Goal: Task Accomplishment & Management: Use online tool/utility

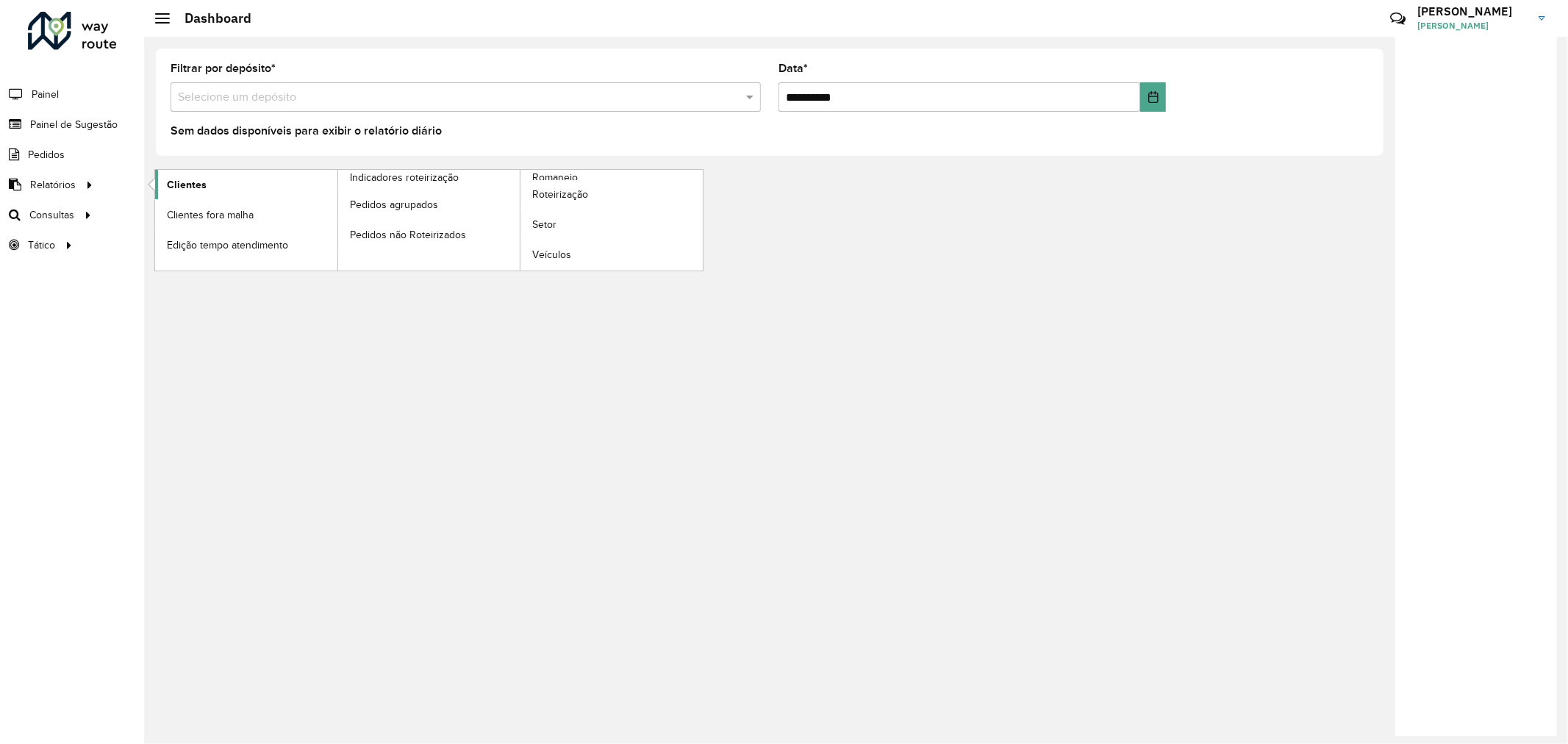
click at [203, 179] on span "Clientes" at bounding box center [187, 185] width 40 height 16
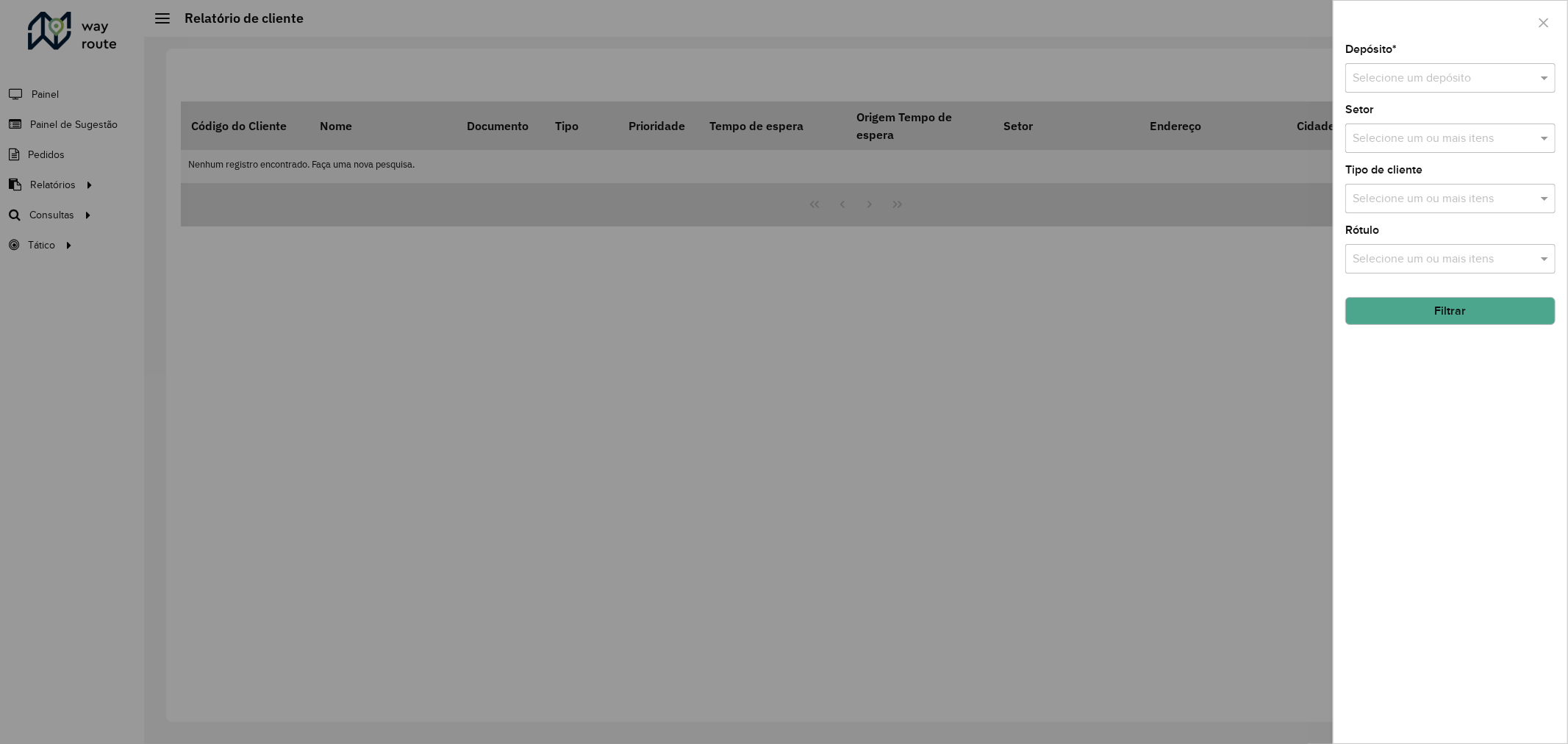
click at [1374, 81] on input "text" at bounding box center [1436, 78] width 166 height 18
click at [1393, 192] on span "CDD [GEOGRAPHIC_DATA]" at bounding box center [1424, 196] width 143 height 13
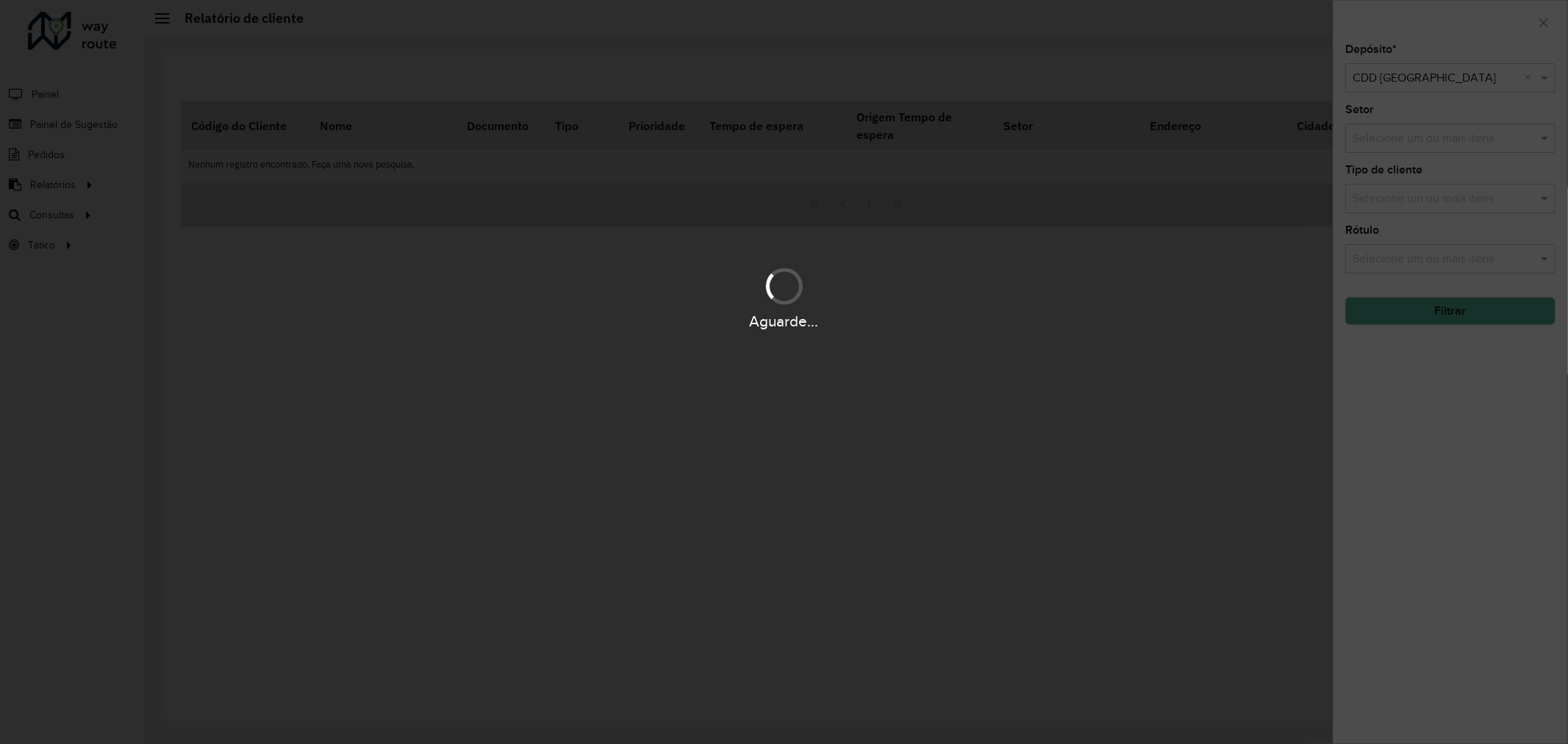
click at [1405, 137] on div "Aguarde..." at bounding box center [784, 372] width 1568 height 744
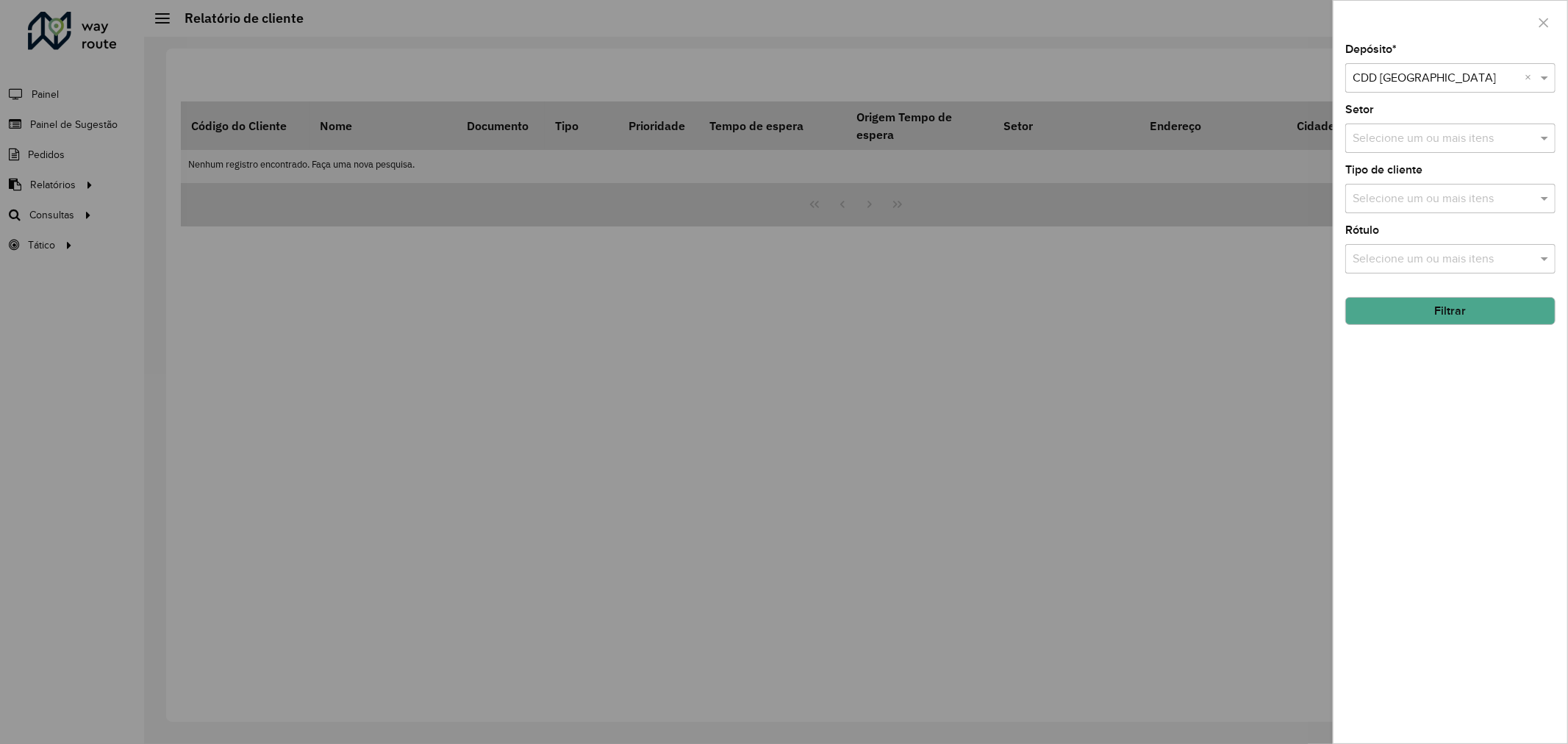
click at [1398, 125] on div "Setor Selecione um ou mais itens" at bounding box center [1450, 129] width 210 height 49
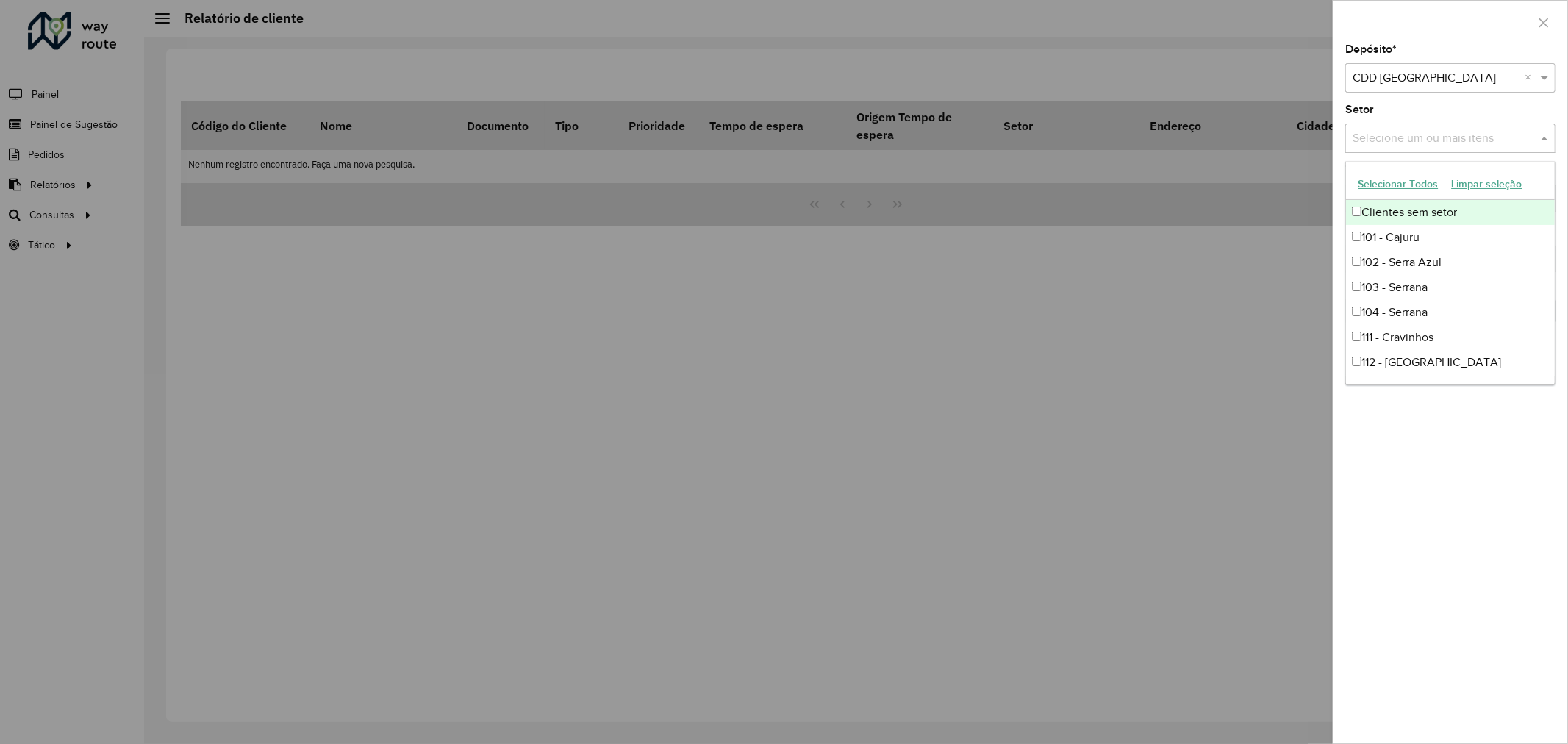
click at [1445, 142] on input "text" at bounding box center [1443, 139] width 189 height 18
click at [1382, 113] on div "Setor Selecione um ou mais itens" at bounding box center [1450, 129] width 210 height 49
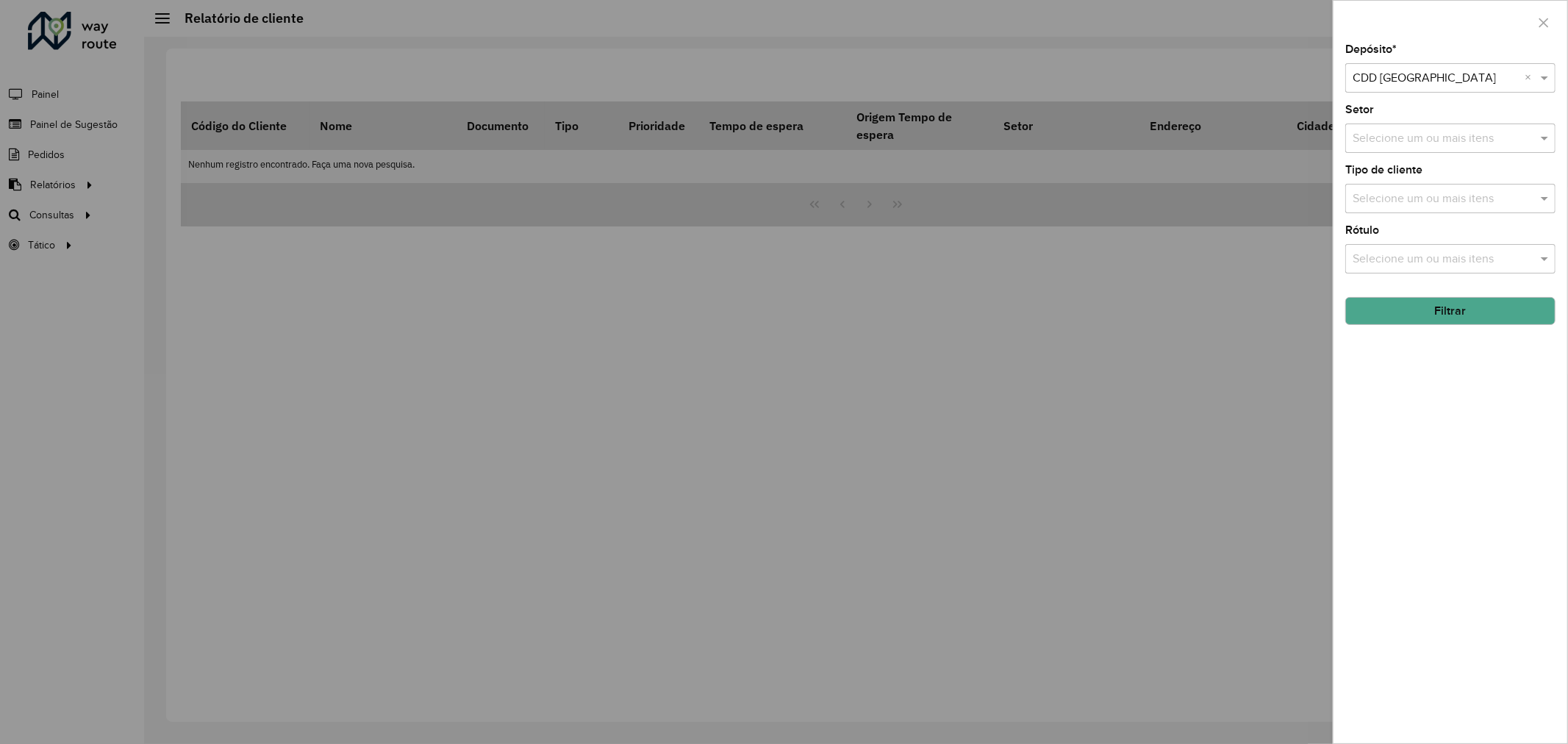
click at [1459, 308] on button "Filtrar" at bounding box center [1450, 311] width 210 height 28
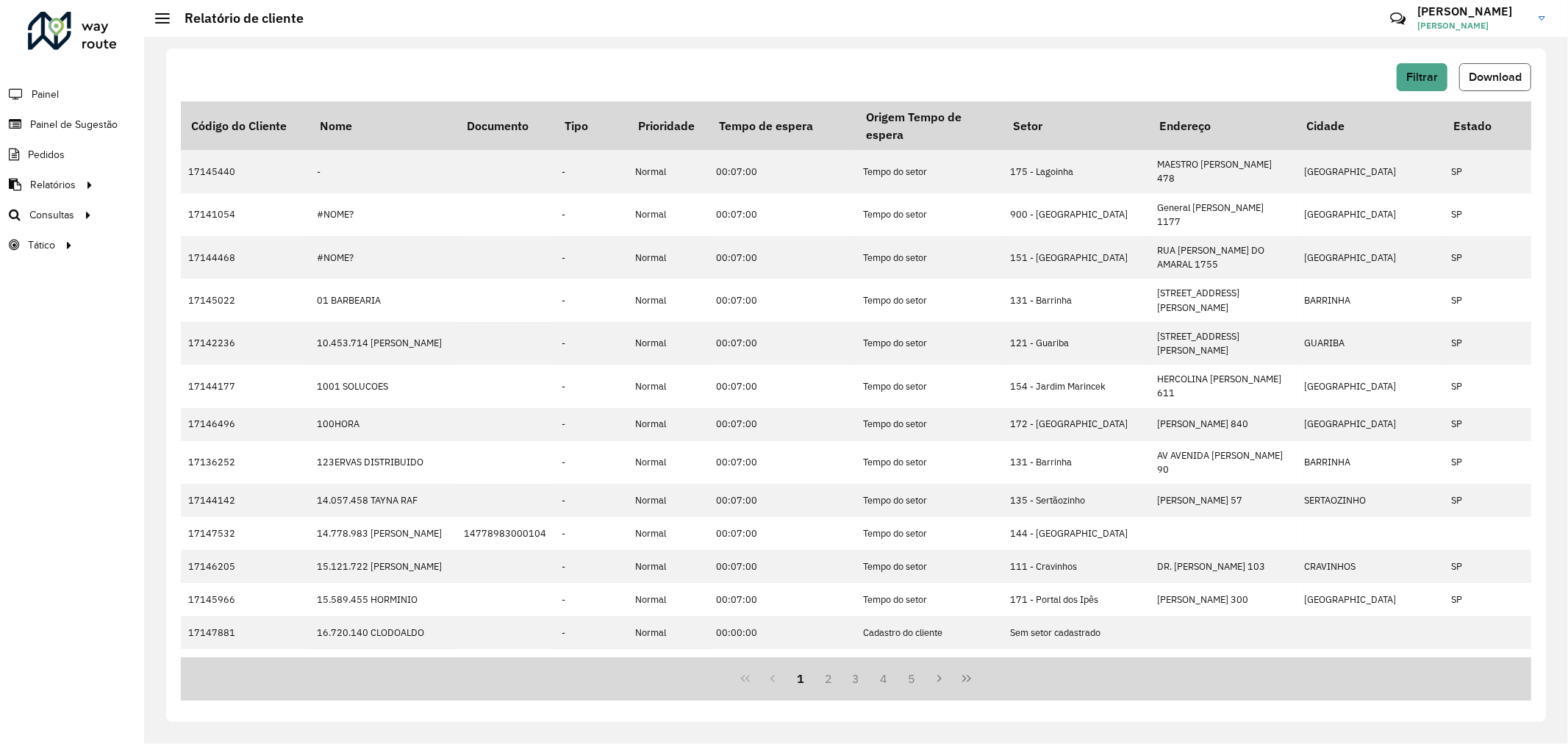
click at [1474, 81] on span "Download" at bounding box center [1496, 76] width 53 height 13
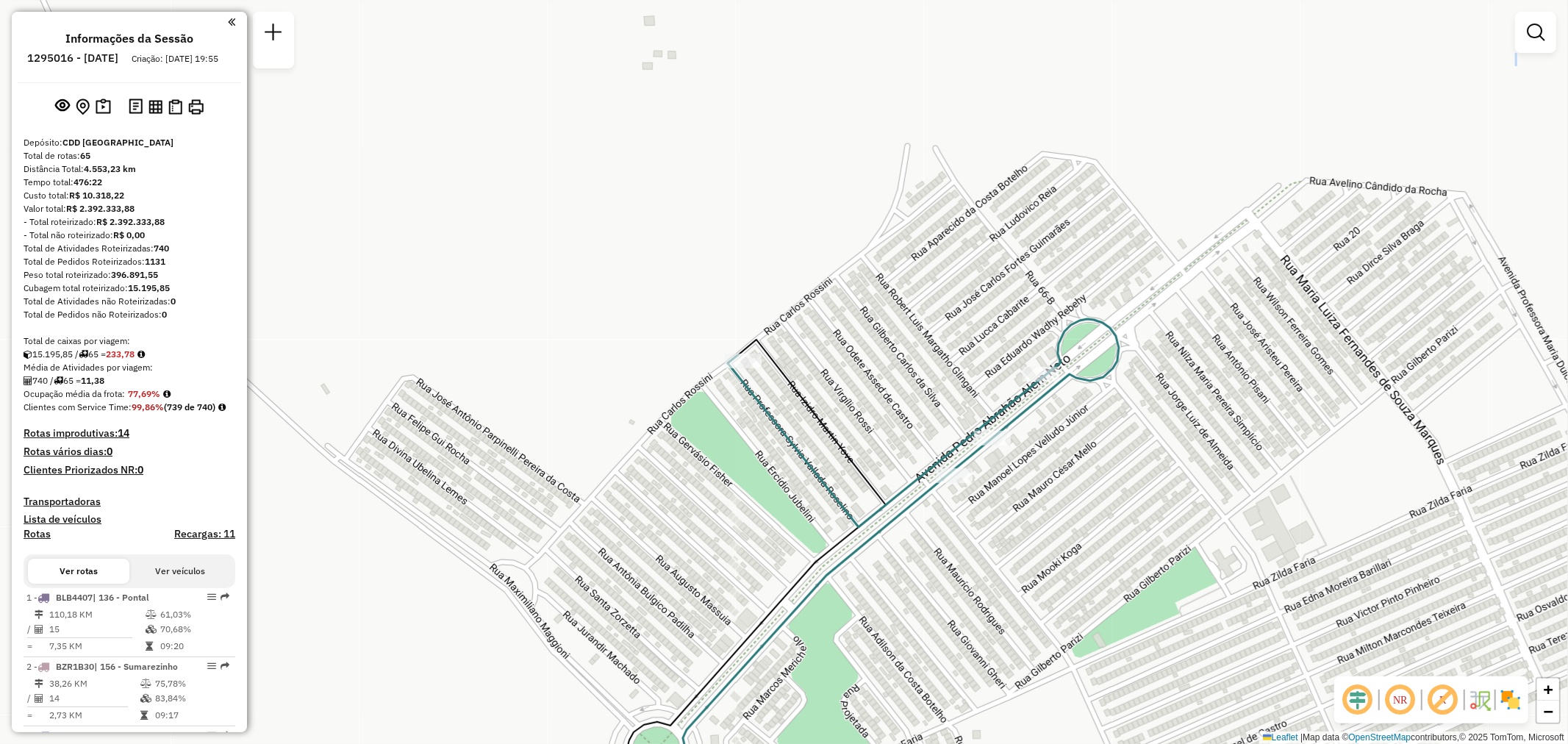
scroll to position [1879, 0]
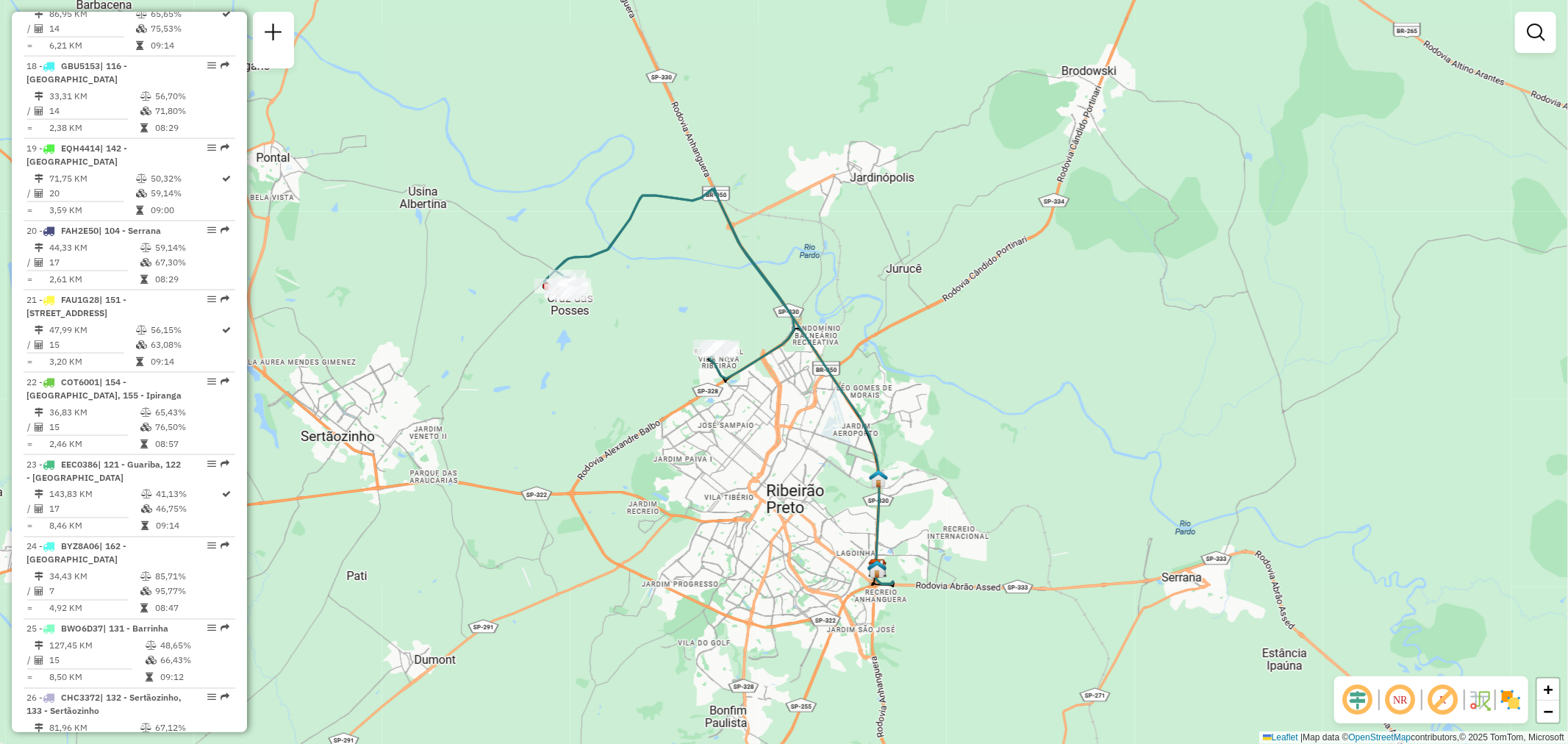
select select "**********"
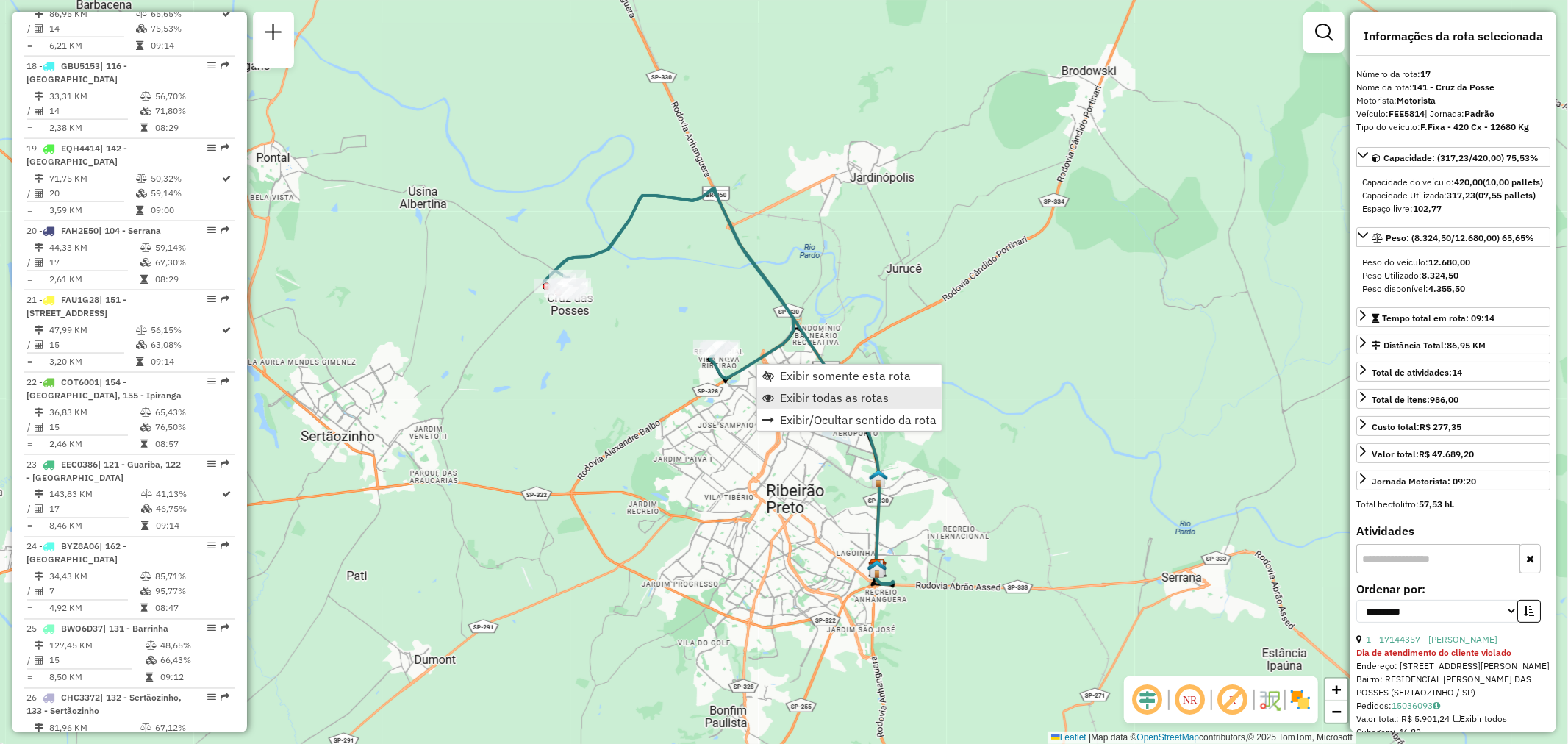
click at [818, 401] on span "Exibir todas as rotas" at bounding box center [834, 398] width 109 height 12
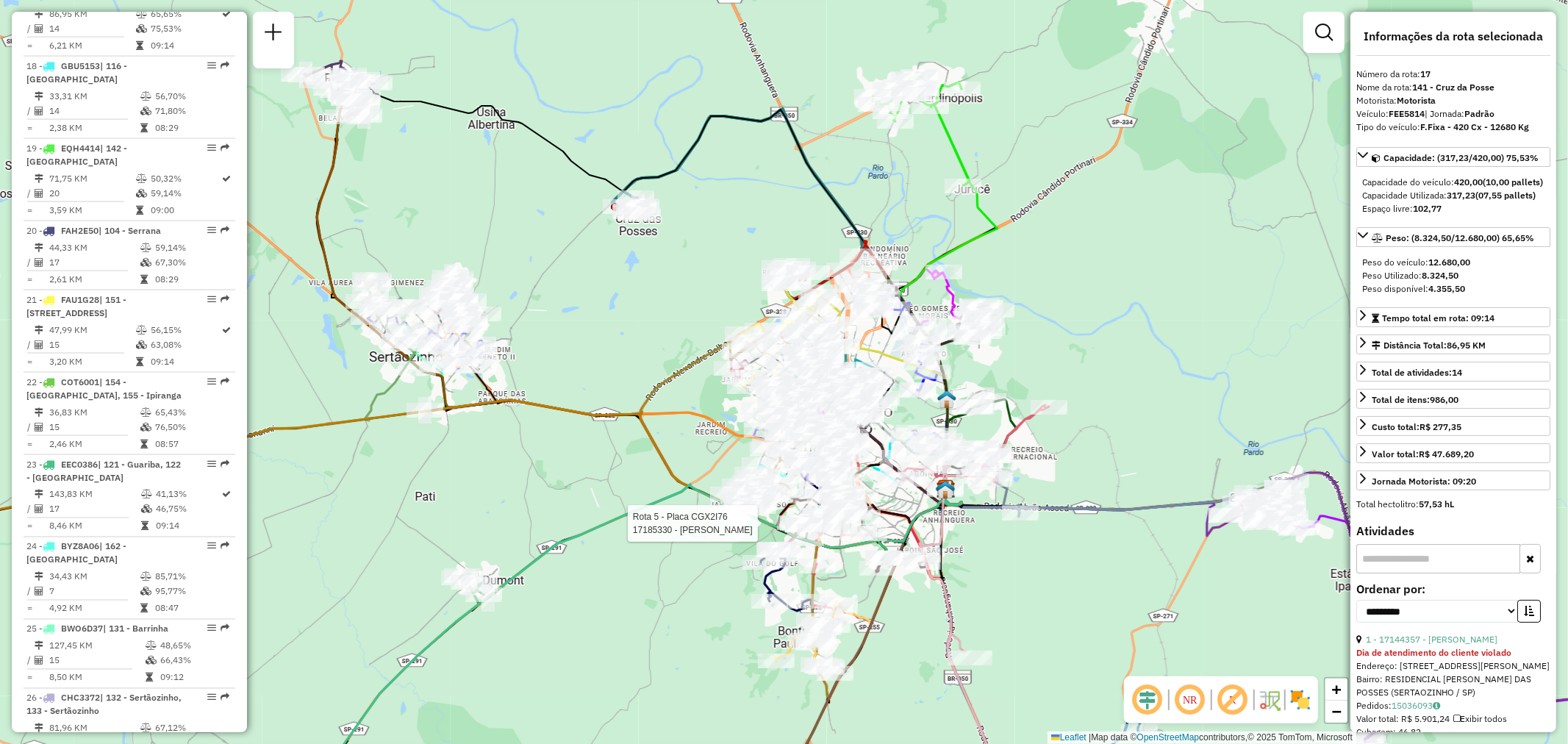
drag, startPoint x: 605, startPoint y: 471, endPoint x: 618, endPoint y: 446, distance: 28.2
click at [618, 446] on div "Rota 5 - Placa CGX2I76 17185330 - [PERSON_NAME] de atendimento Grade de atendim…" at bounding box center [784, 372] width 1568 height 744
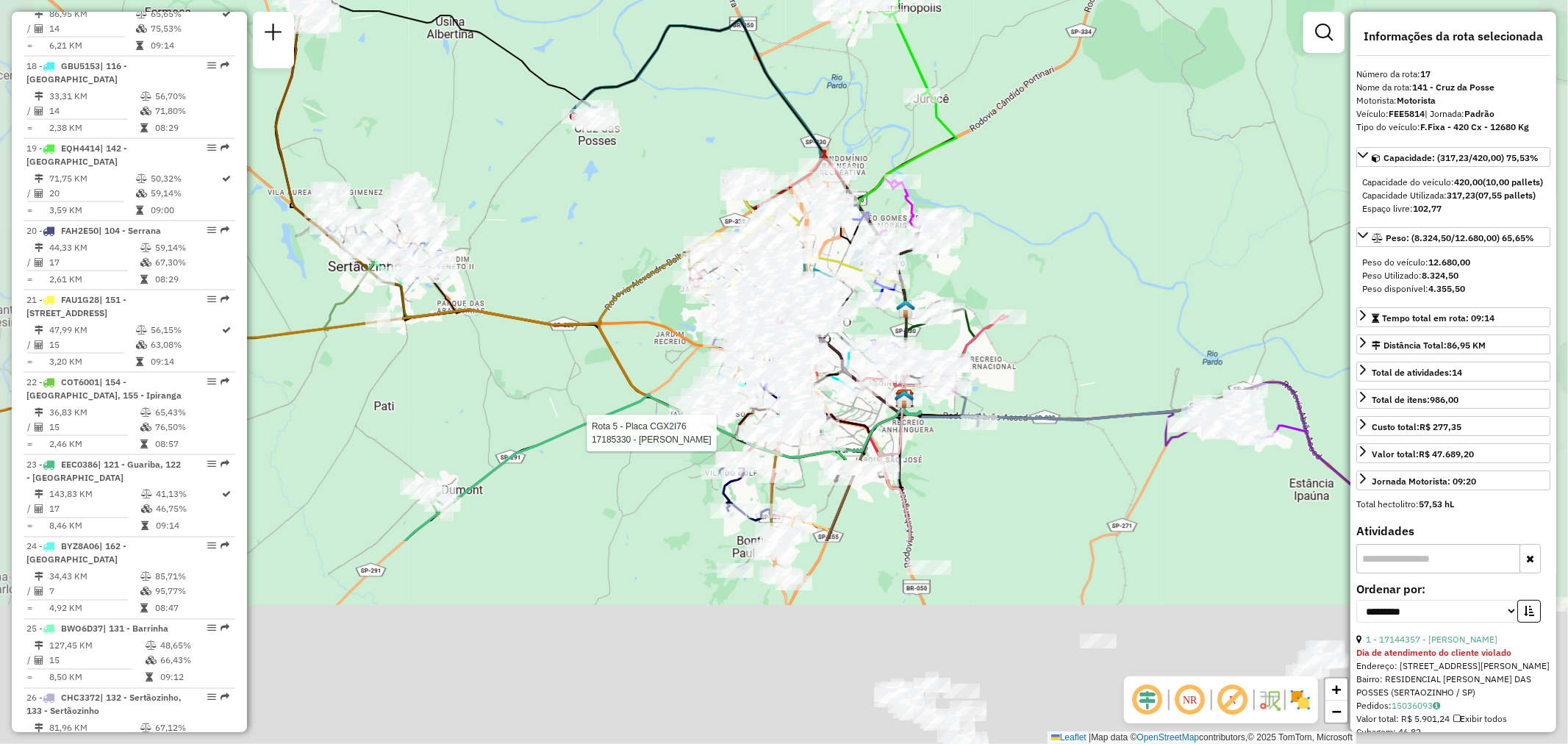
drag, startPoint x: 1031, startPoint y: 405, endPoint x: 1010, endPoint y: 258, distance: 148.5
click at [1010, 258] on div "Rota 5 - Placa CGX2I76 17185330 - [PERSON_NAME] de atendimento Grade de atendim…" at bounding box center [784, 372] width 1568 height 744
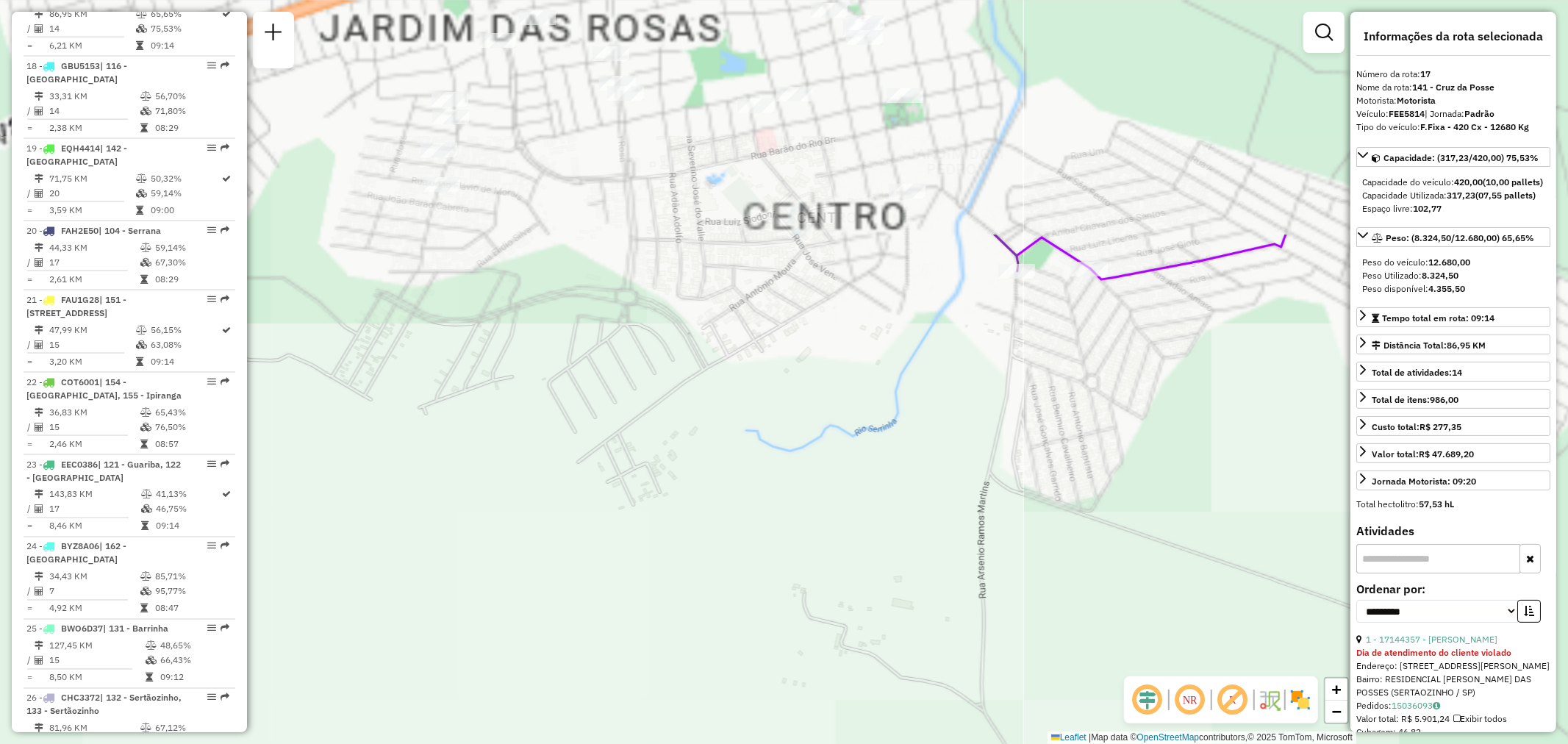
drag, startPoint x: 1267, startPoint y: 322, endPoint x: 1073, endPoint y: 655, distance: 385.4
click at [1073, 655] on div "Rota 5 - Placa CGX2I76 17185330 - [PERSON_NAME] de atendimento Grade de atendim…" at bounding box center [784, 372] width 1568 height 744
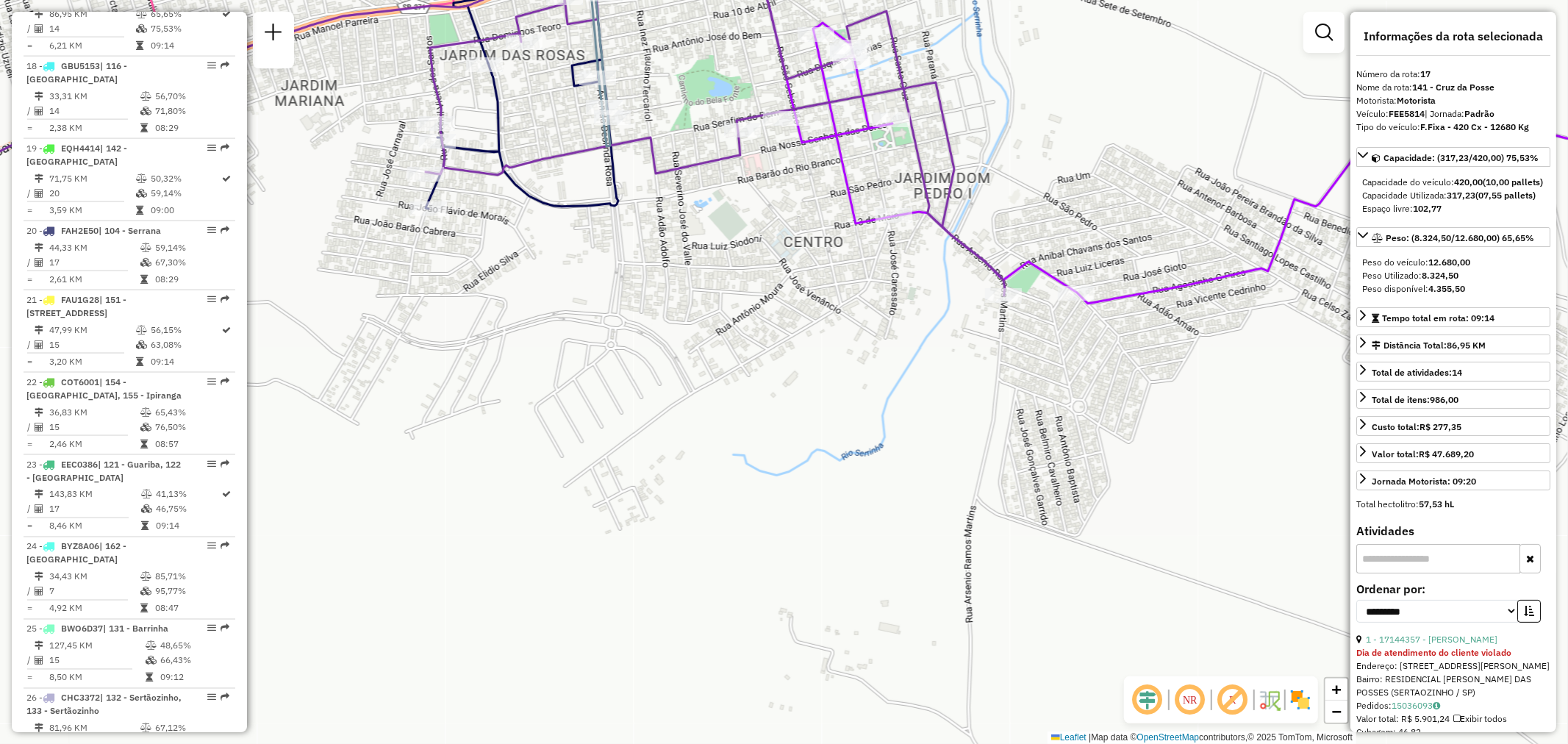
drag, startPoint x: 751, startPoint y: 432, endPoint x: 753, endPoint y: 485, distance: 53.0
click at [753, 485] on div "Rota 5 - Placa CGX2I76 17185330 - [PERSON_NAME] de atendimento Grade de atendim…" at bounding box center [784, 372] width 1568 height 744
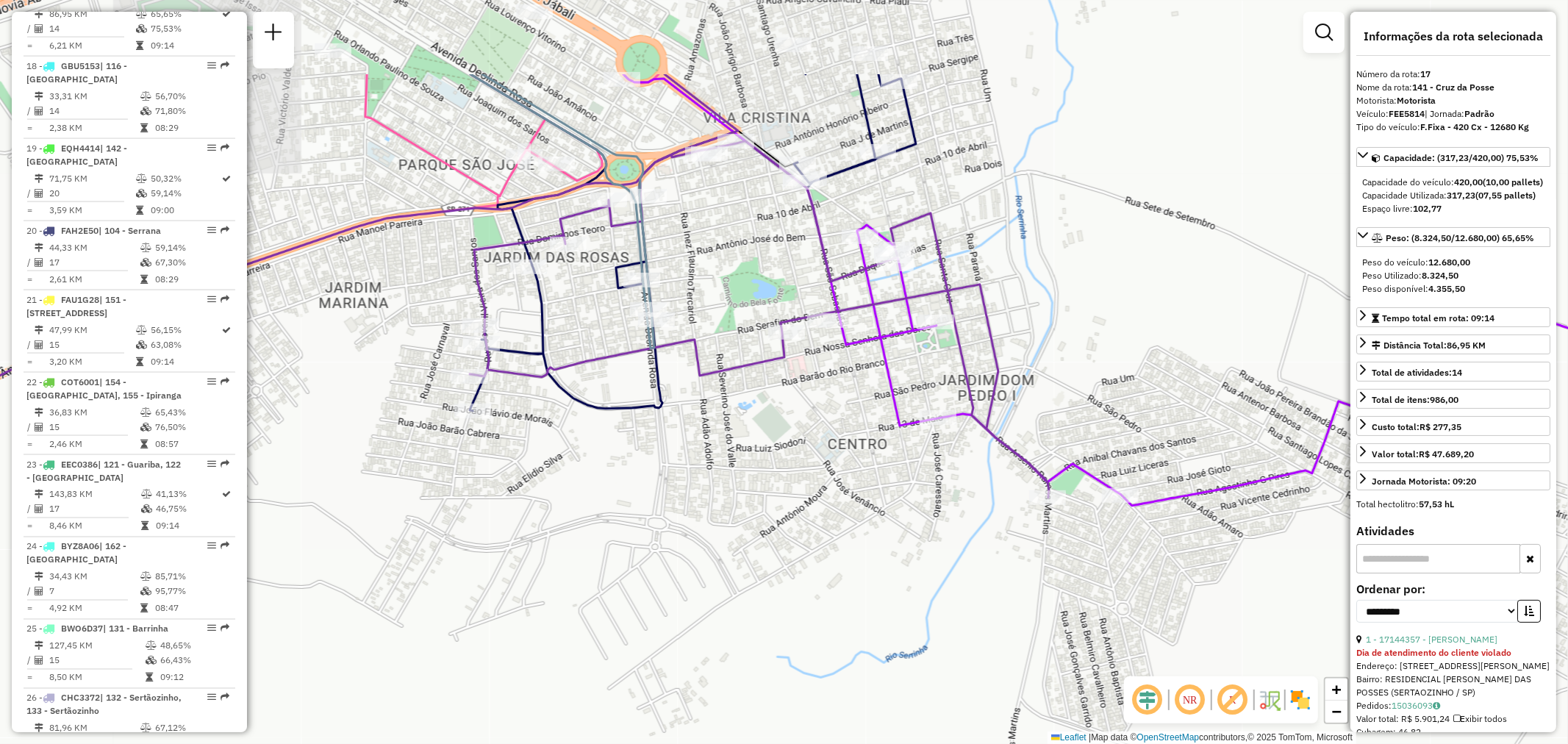
drag, startPoint x: 722, startPoint y: 476, endPoint x: 751, endPoint y: 550, distance: 79.5
click at [751, 560] on div "Rota 5 - Placa CGX2I76 17185330 - [PERSON_NAME] de atendimento Grade de atendim…" at bounding box center [784, 372] width 1568 height 744
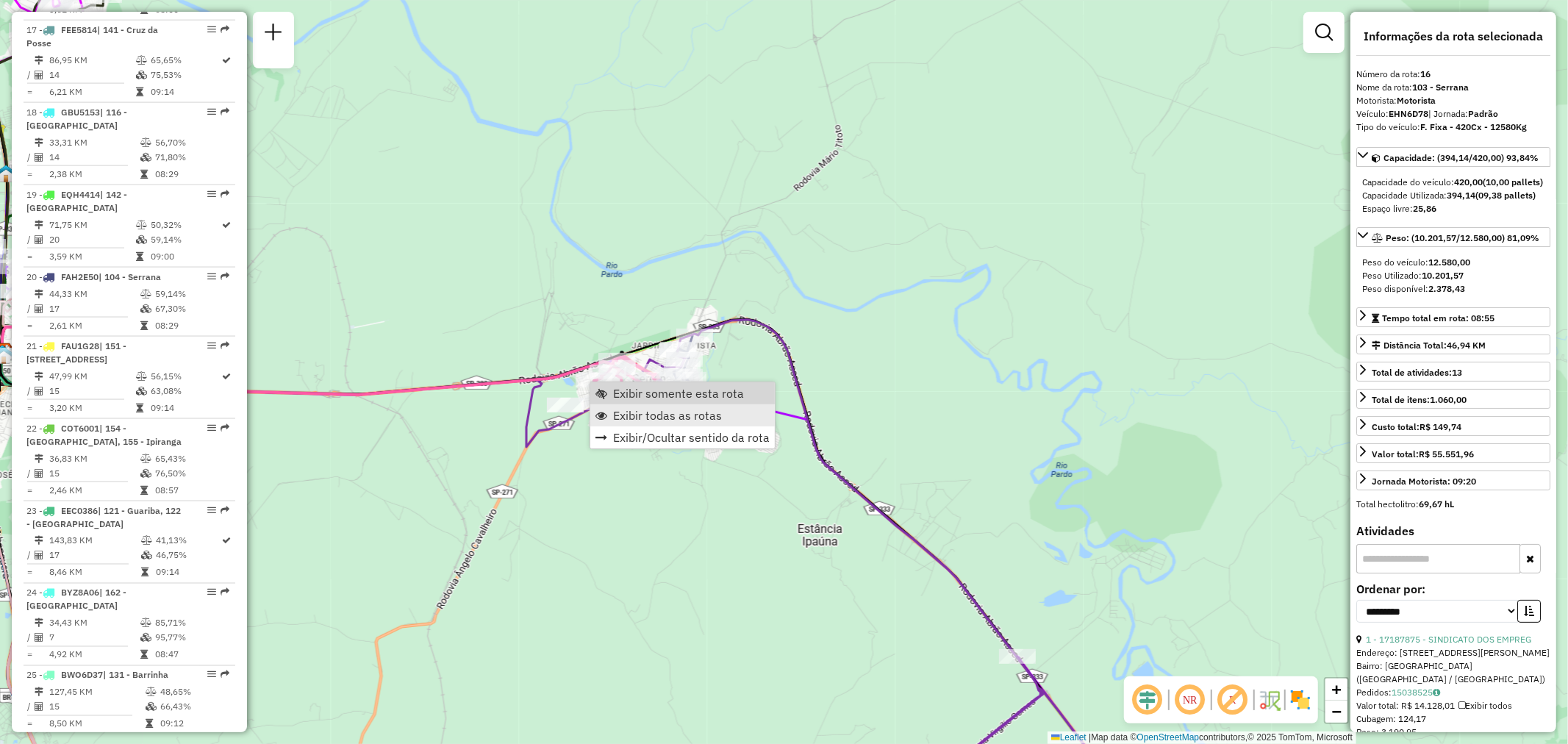
scroll to position [1810, 0]
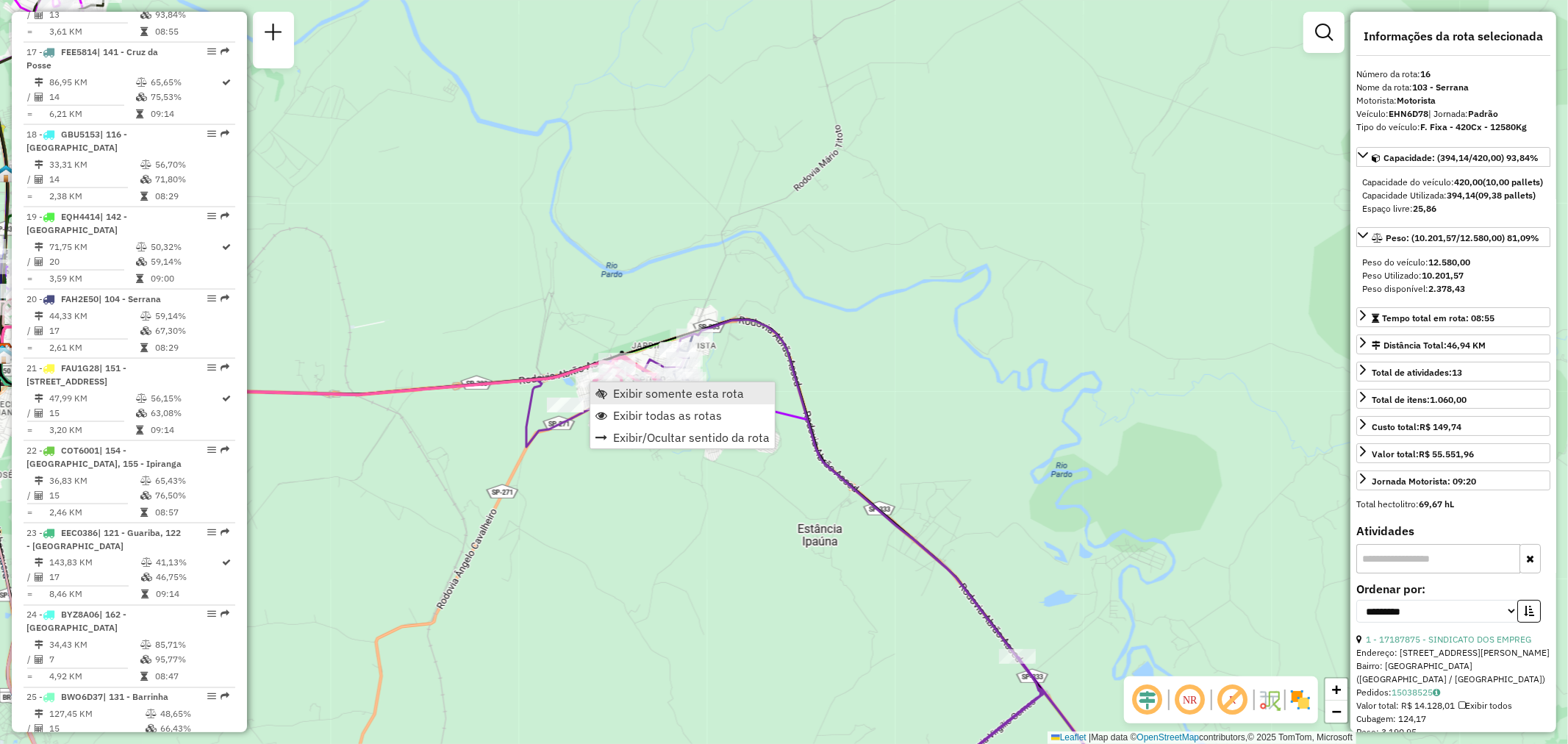
click at [625, 392] on span "Exibir somente esta rota" at bounding box center [678, 393] width 131 height 12
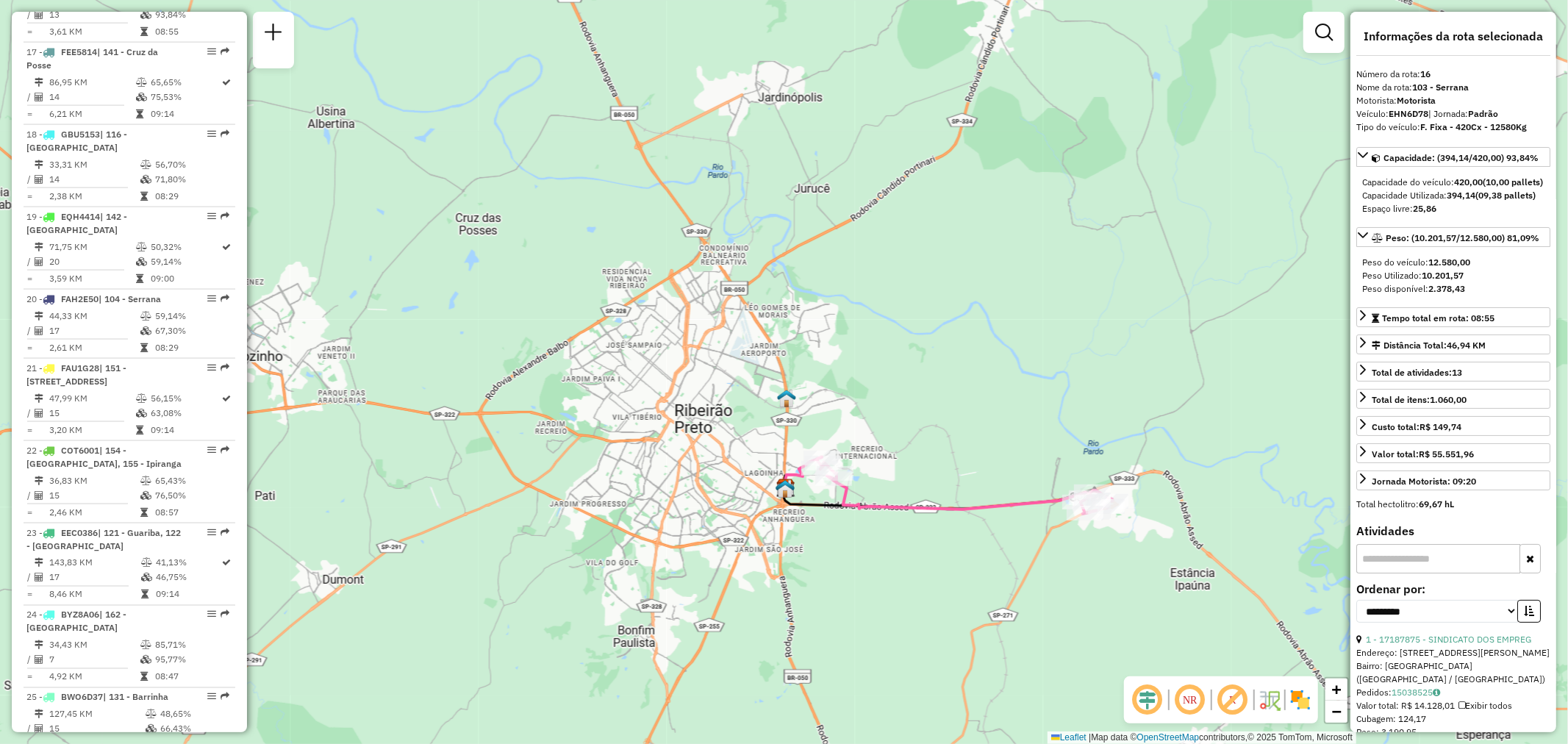
drag, startPoint x: 982, startPoint y: 571, endPoint x: 889, endPoint y: 487, distance: 125.3
click at [889, 491] on div "Janela de atendimento Grade de atendimento Capacidade Transportadoras Veículos …" at bounding box center [784, 372] width 1568 height 744
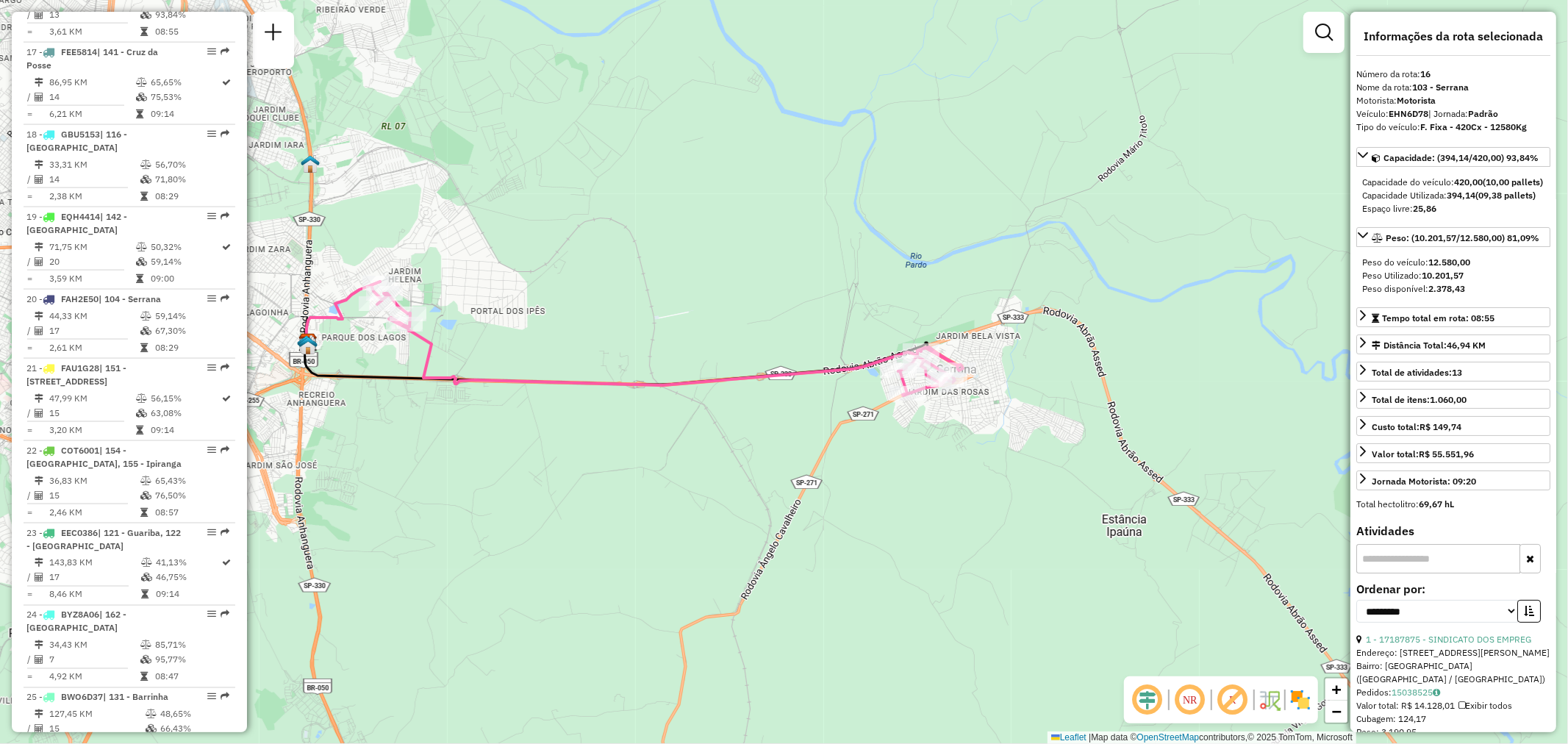
drag, startPoint x: 1008, startPoint y: 484, endPoint x: 792, endPoint y: 481, distance: 216.0
click at [792, 481] on div "Janela de atendimento Grade de atendimento Capacidade Transportadoras Veículos …" at bounding box center [784, 372] width 1568 height 744
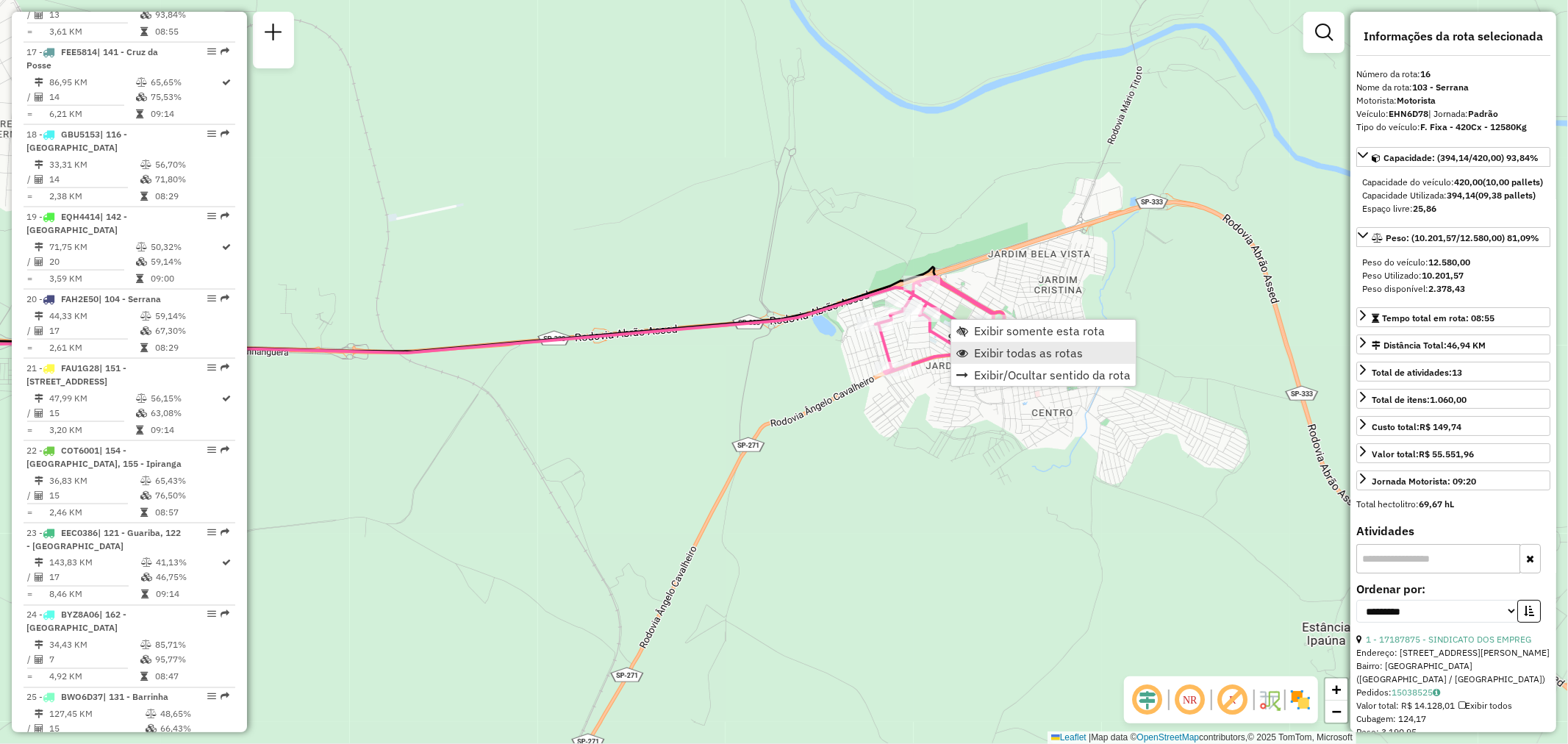
click at [1028, 353] on span "Exibir todas as rotas" at bounding box center [1028, 353] width 109 height 12
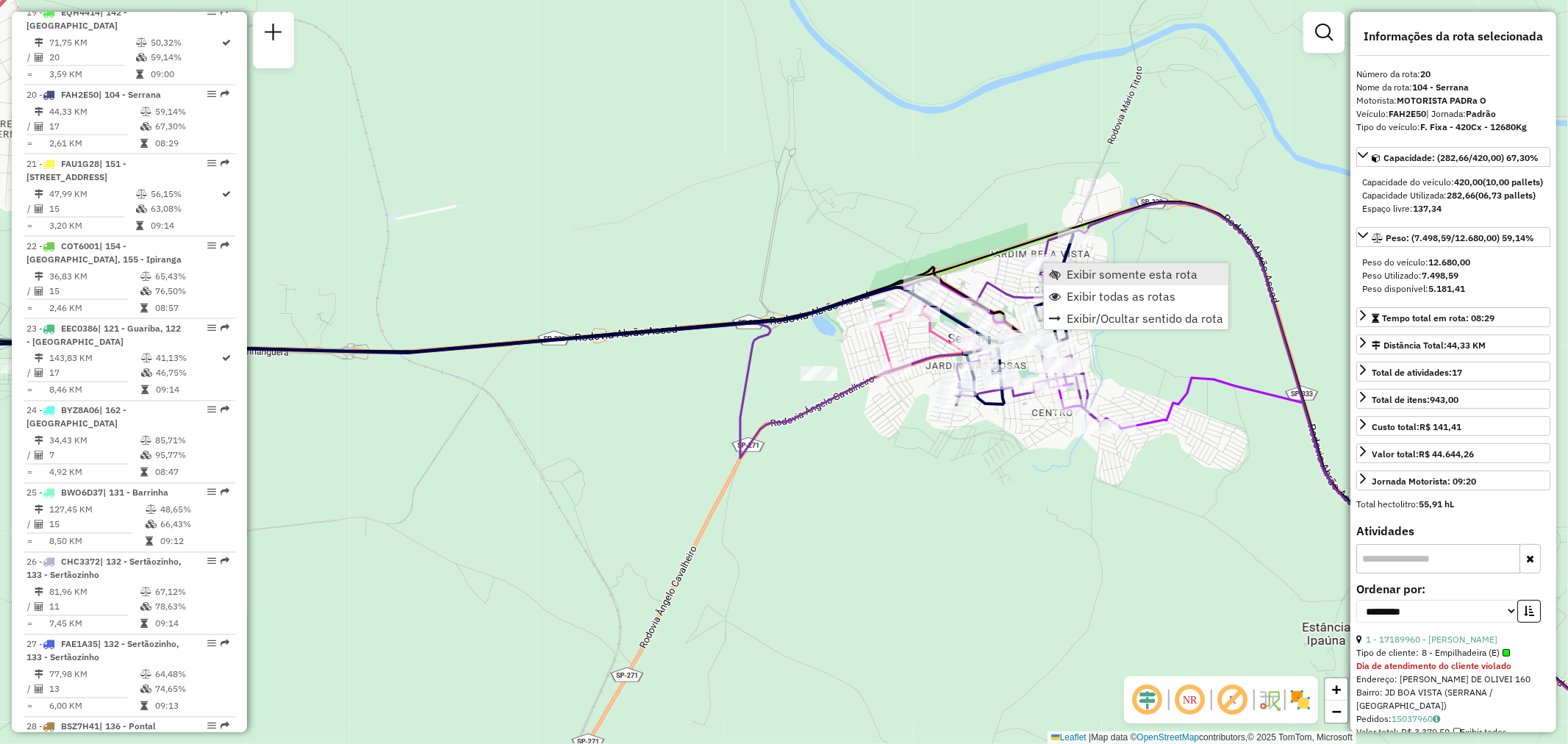
scroll to position [2127, 0]
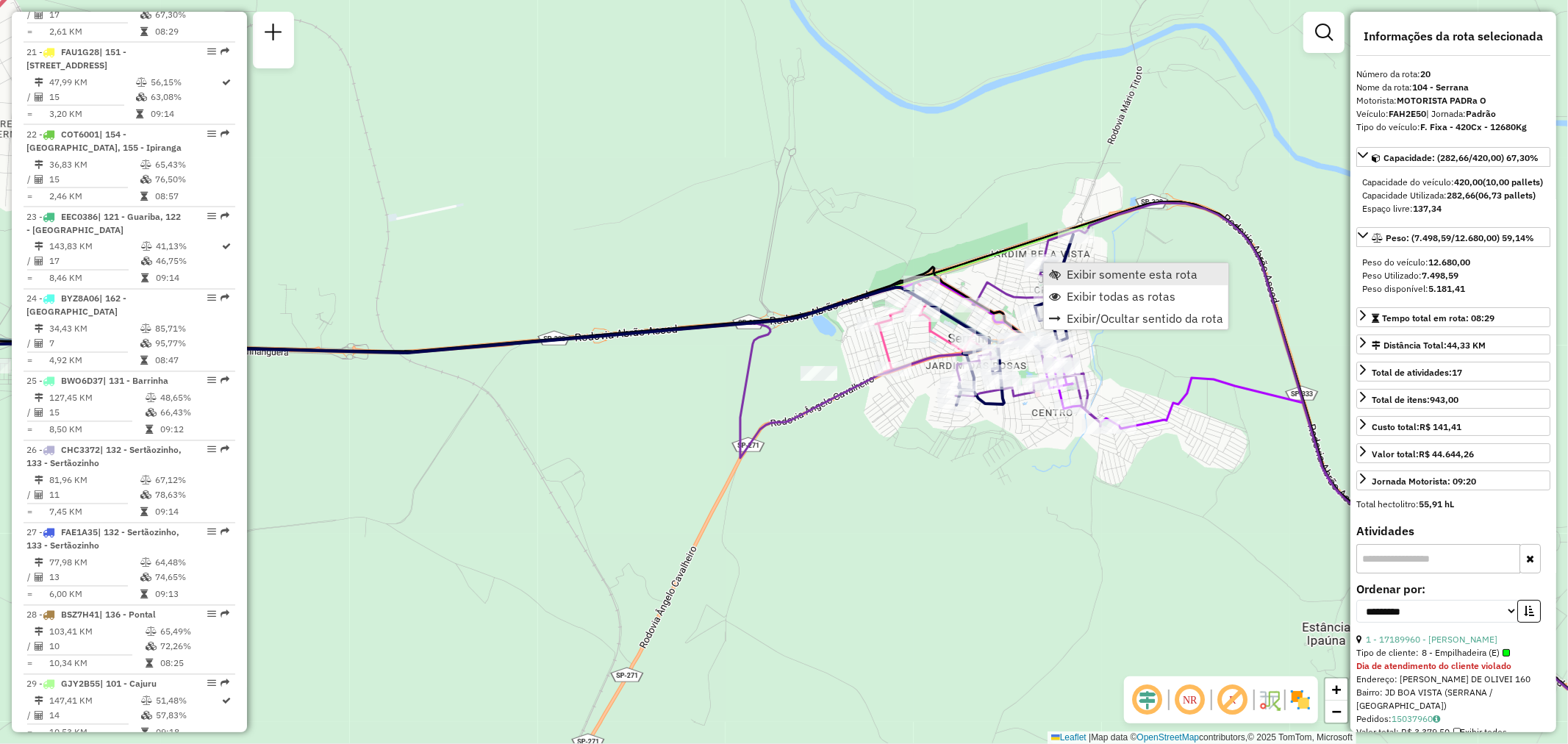
click at [1078, 277] on span "Exibir somente esta rota" at bounding box center [1132, 274] width 131 height 12
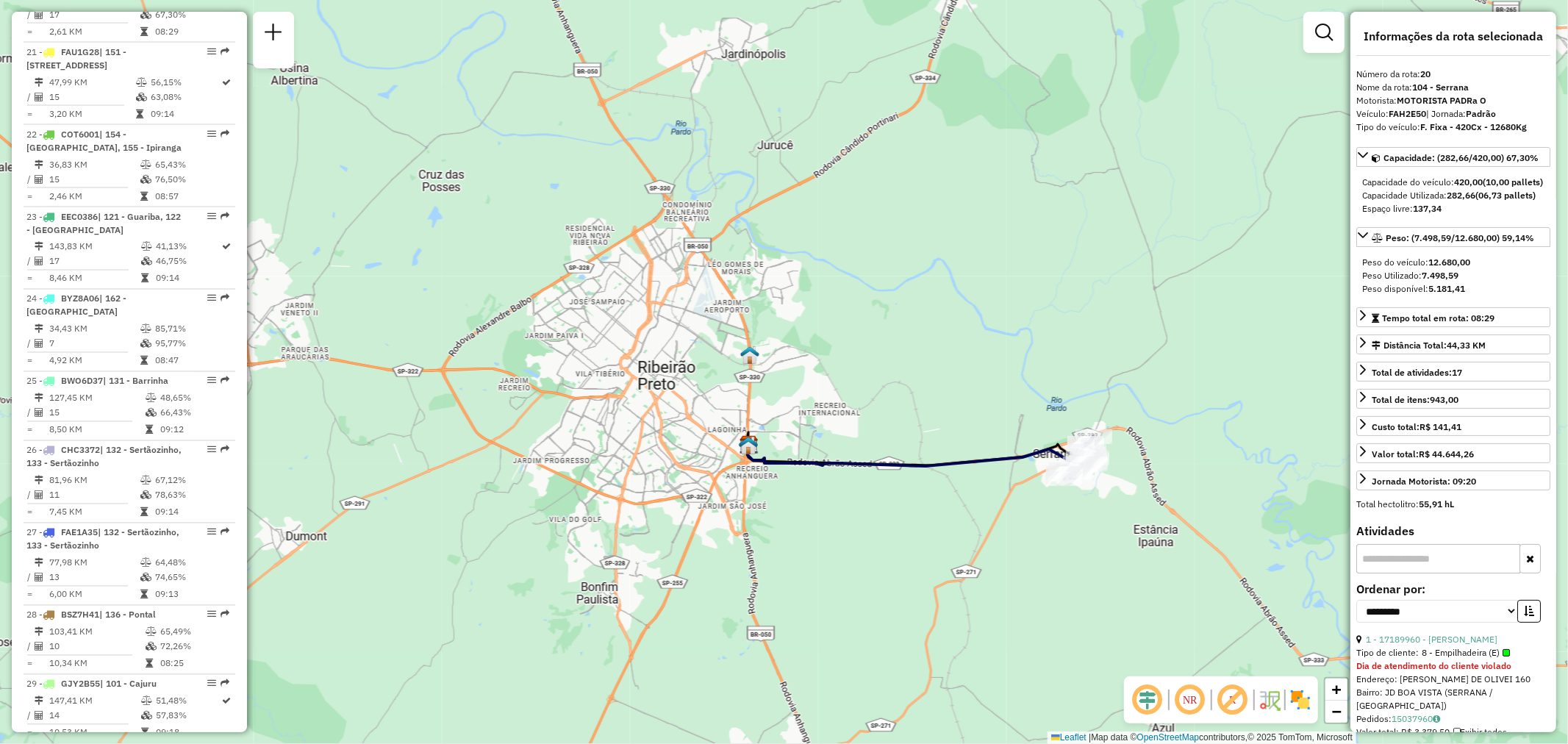
drag, startPoint x: 1072, startPoint y: 556, endPoint x: 959, endPoint y: 509, distance: 122.4
click at [964, 524] on div "Janela de atendimento Grade de atendimento Capacidade Transportadoras Veículos …" at bounding box center [784, 372] width 1568 height 744
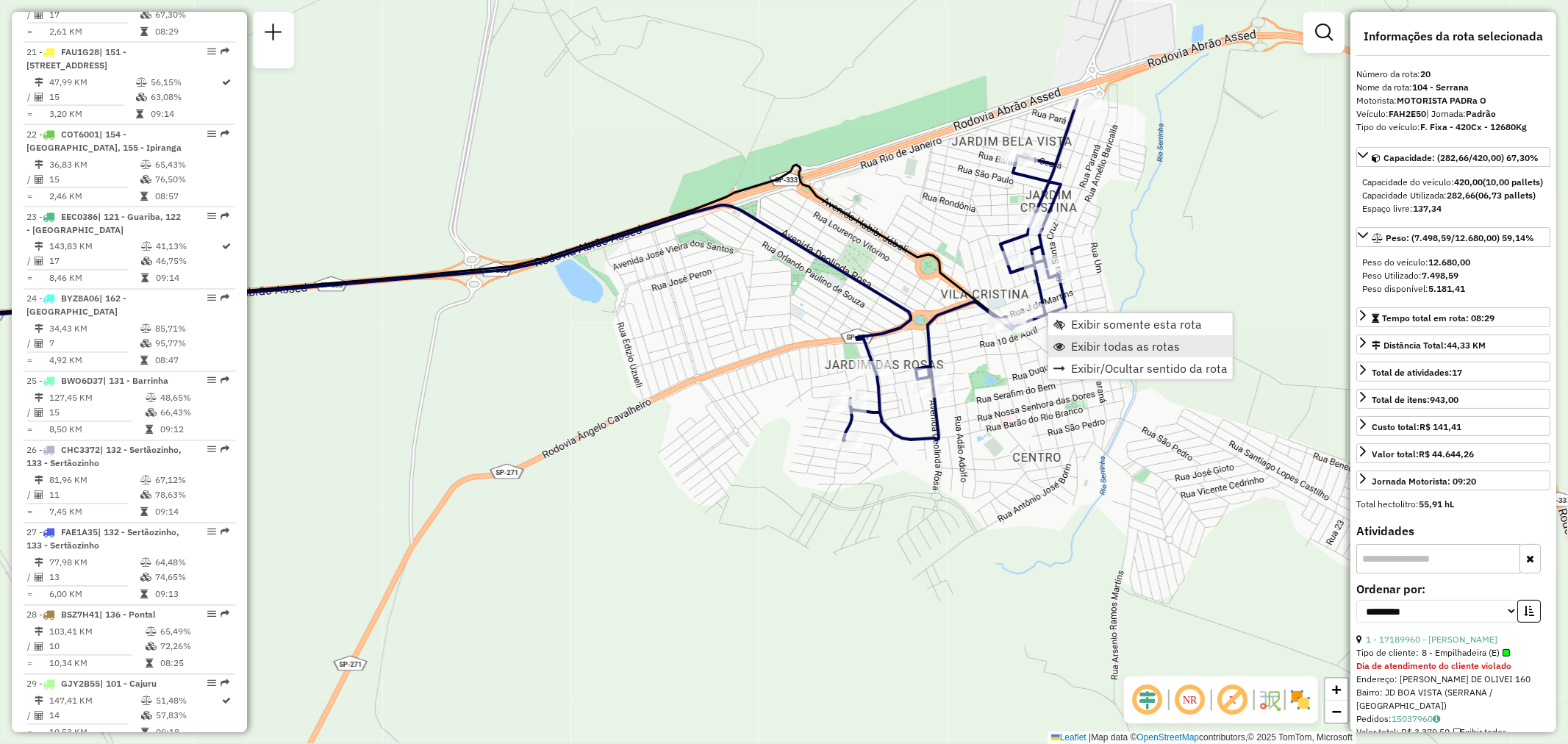
click at [1119, 350] on span "Exibir todas as rotas" at bounding box center [1125, 346] width 109 height 12
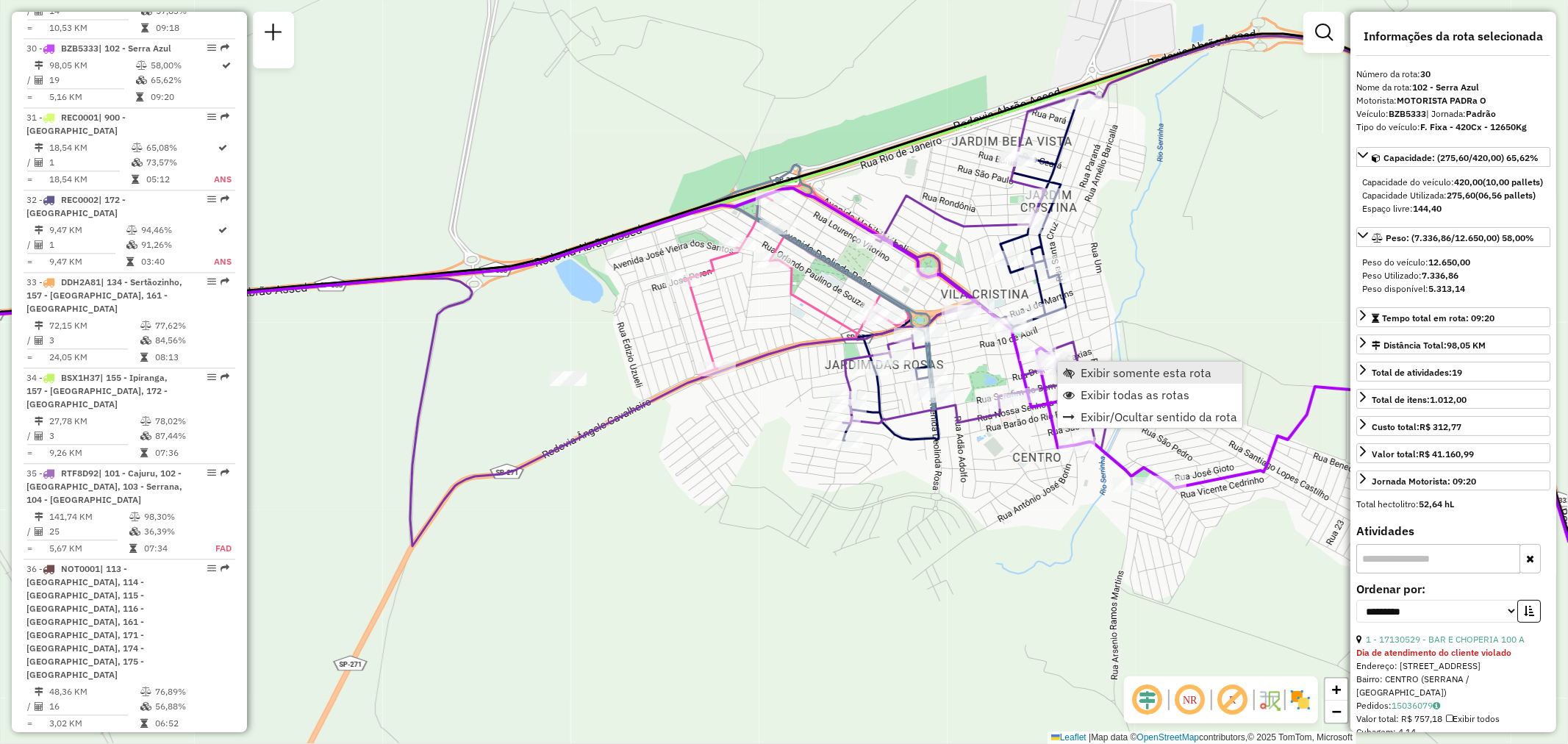
scroll to position [2909, 0]
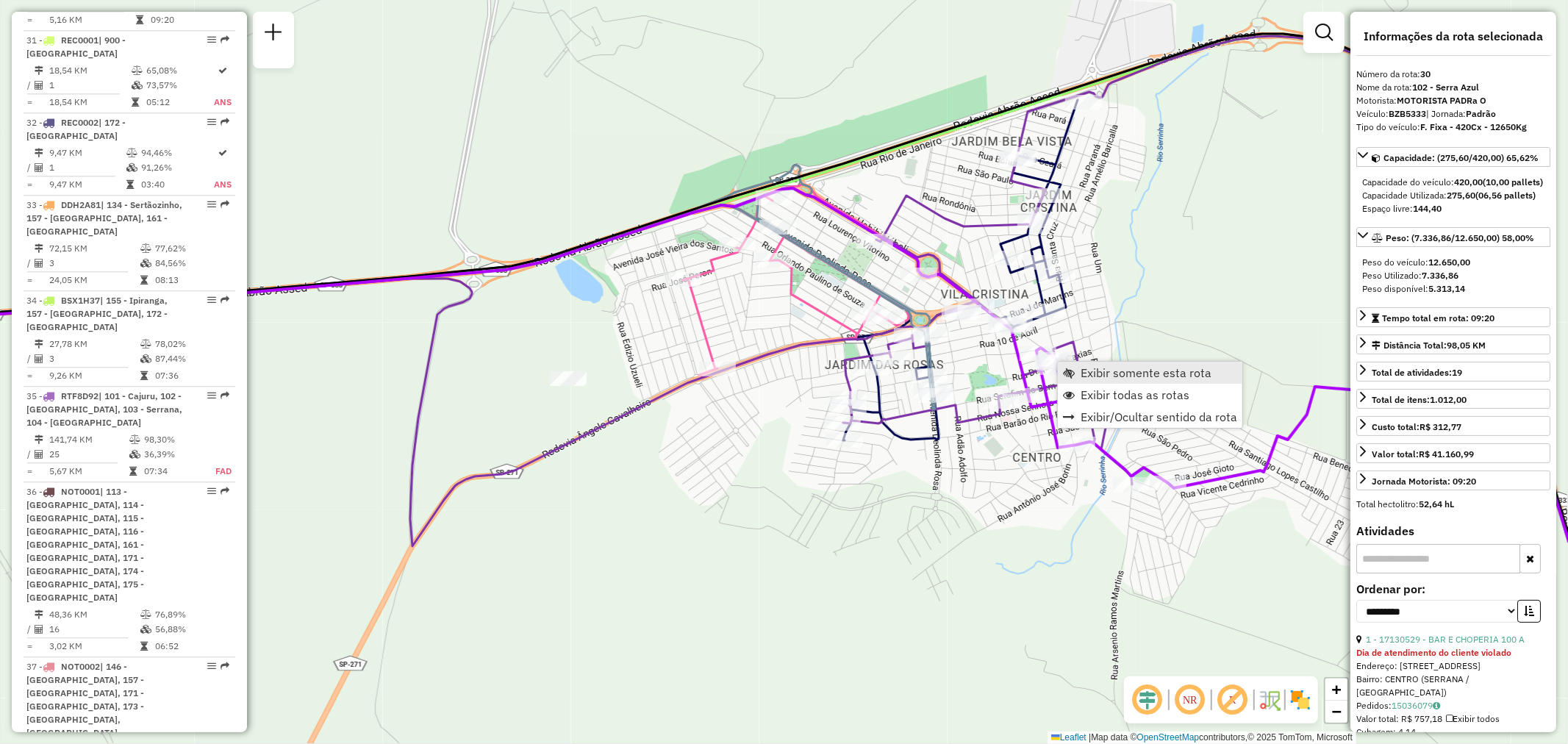
click at [1104, 372] on span "Exibir somente esta rota" at bounding box center [1146, 373] width 131 height 12
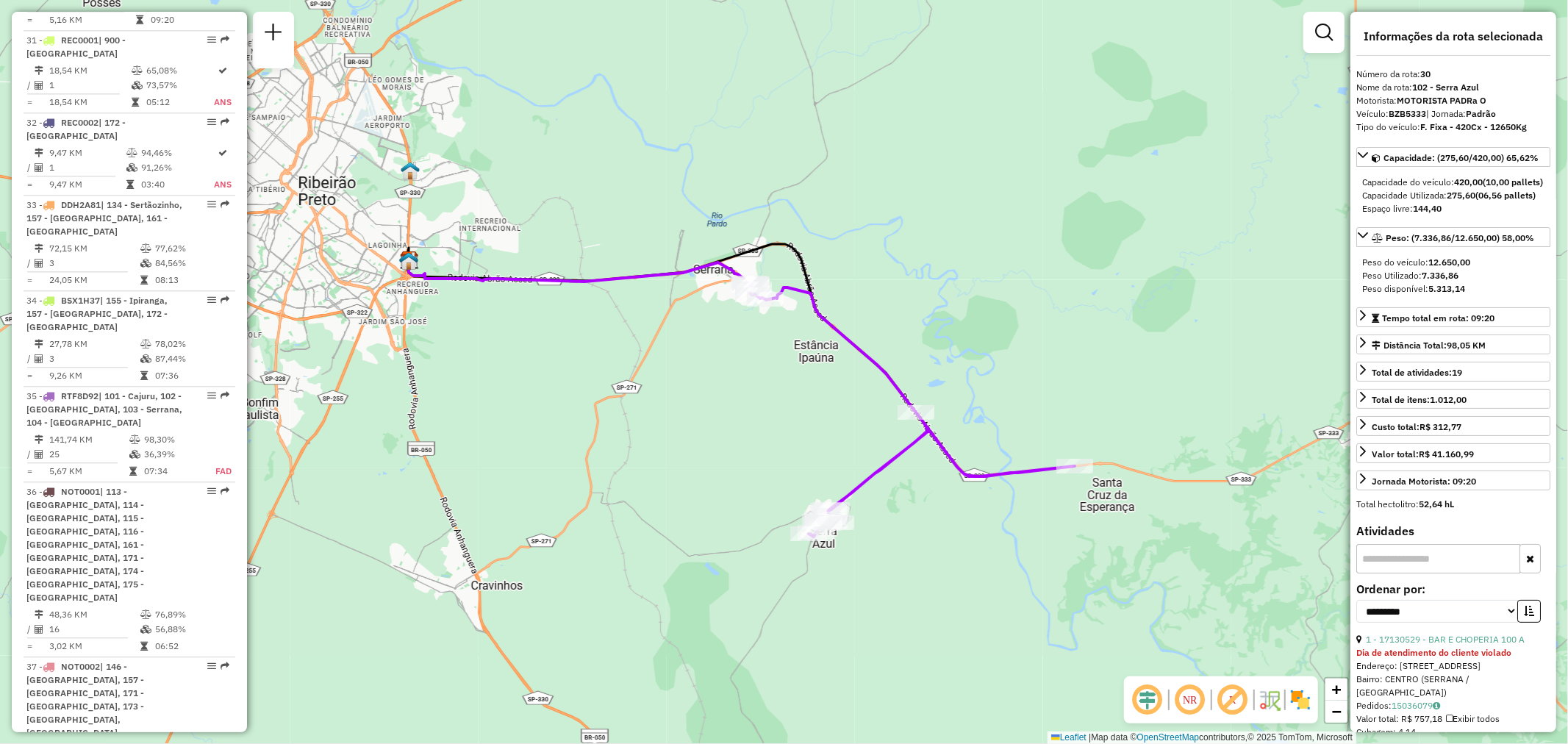
drag, startPoint x: 790, startPoint y: 564, endPoint x: 744, endPoint y: 490, distance: 87.1
click at [744, 490] on div "Janela de atendimento Grade de atendimento Capacidade Transportadoras Veículos …" at bounding box center [784, 372] width 1568 height 744
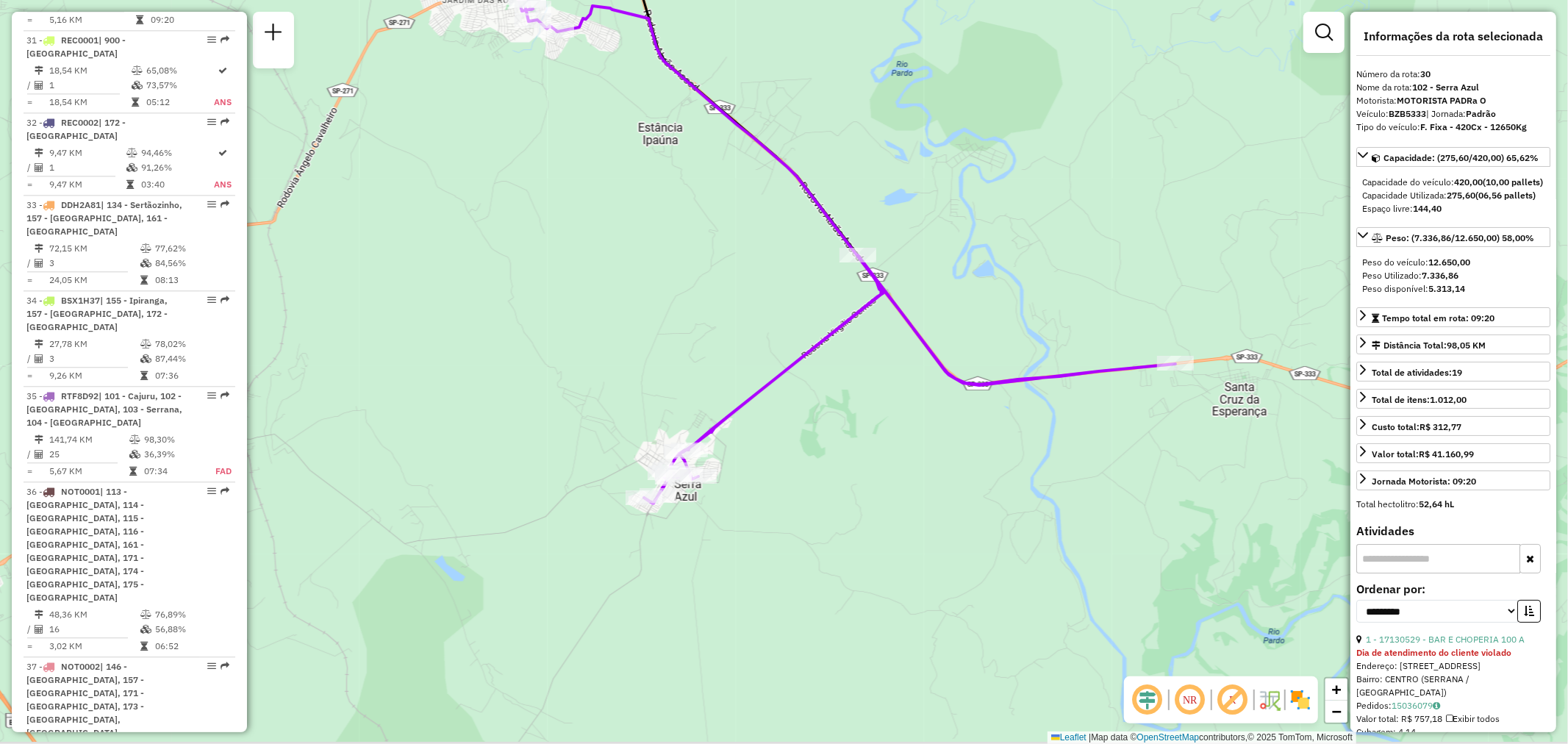
drag, startPoint x: 938, startPoint y: 532, endPoint x: 885, endPoint y: 473, distance: 79.3
click at [885, 473] on div "Janela de atendimento Grade de atendimento Capacidade Transportadoras Veículos …" at bounding box center [784, 372] width 1568 height 744
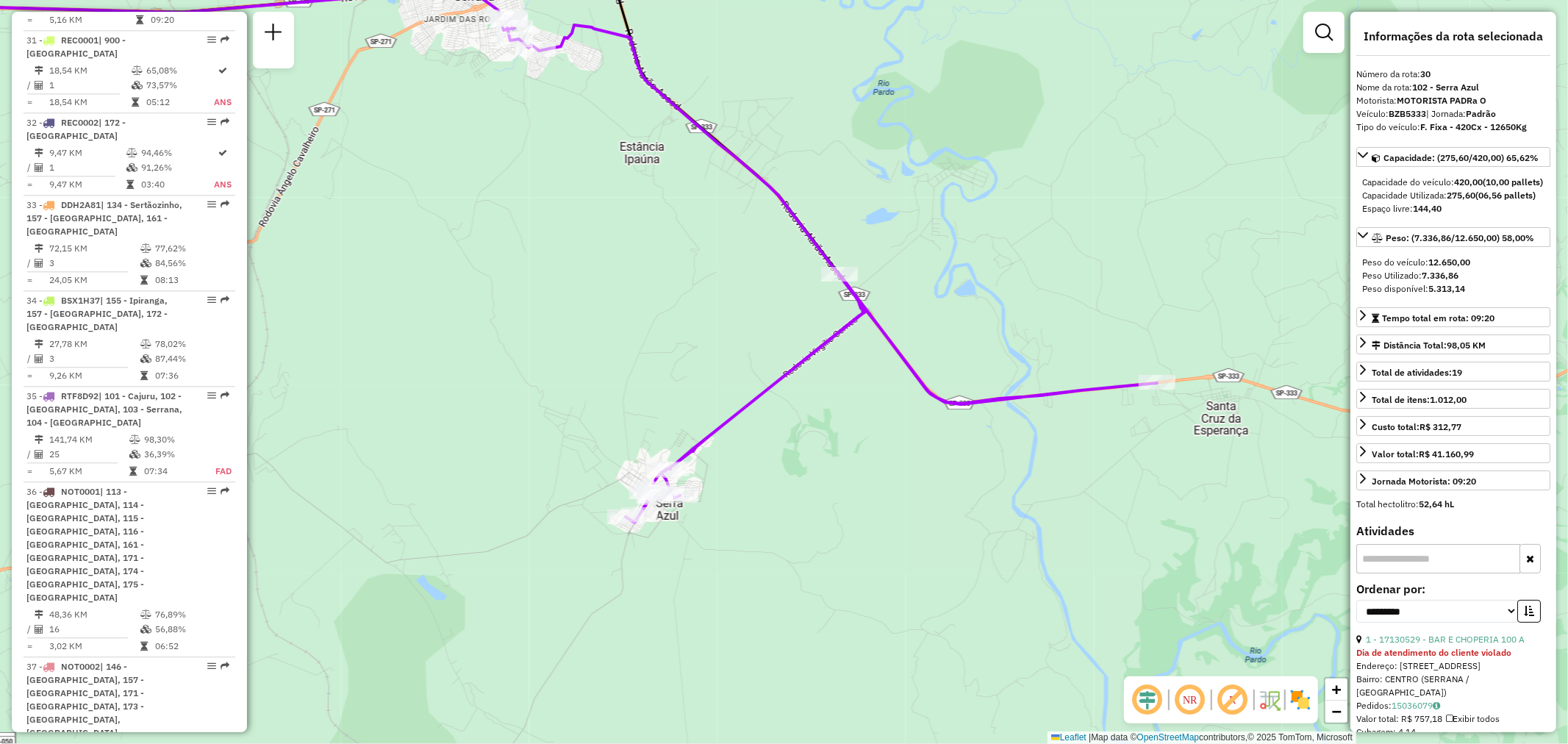
drag, startPoint x: 964, startPoint y: 467, endPoint x: 946, endPoint y: 486, distance: 26.2
click at [946, 486] on div "Janela de atendimento Grade de atendimento Capacidade Transportadoras Veículos …" at bounding box center [784, 372] width 1568 height 744
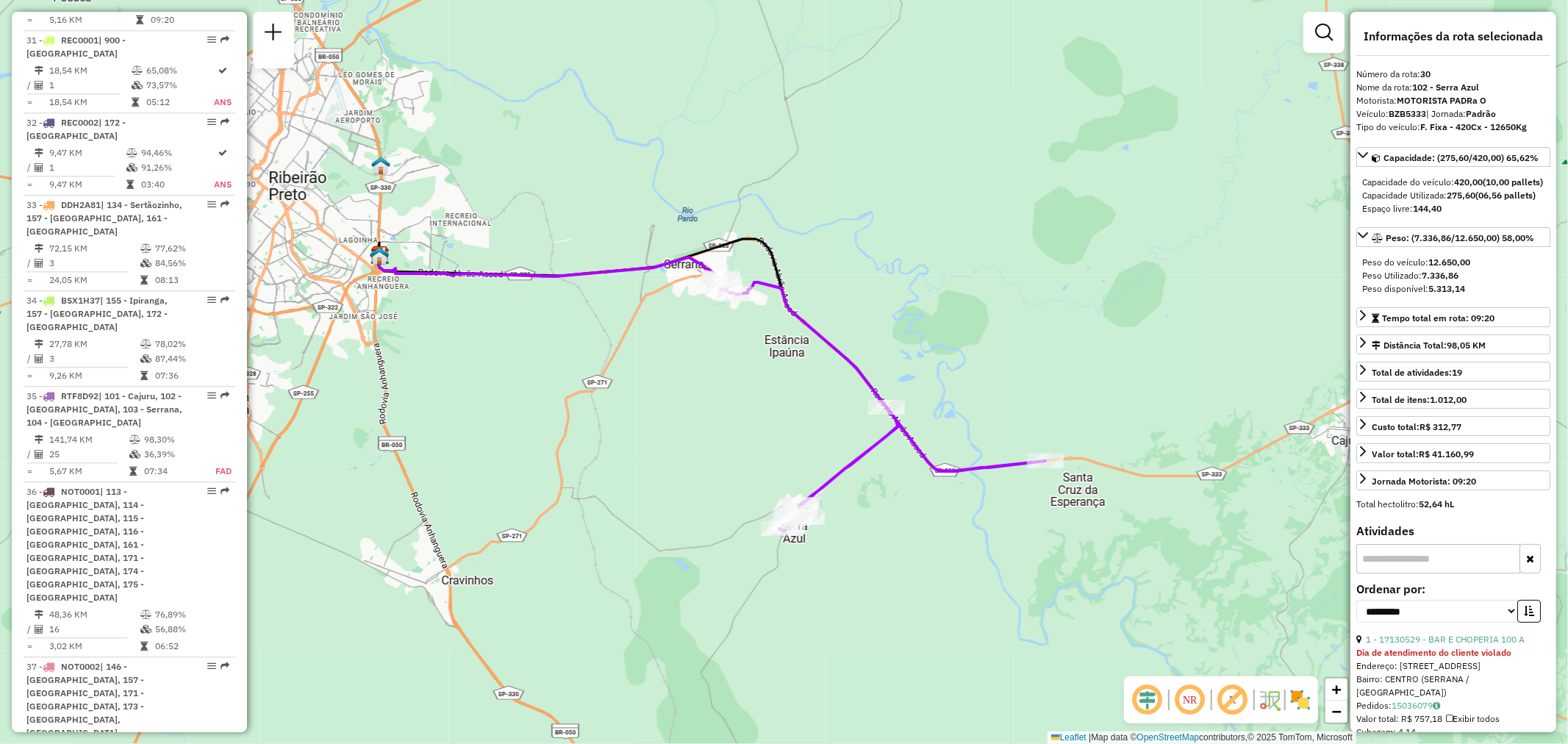
drag, startPoint x: 923, startPoint y: 550, endPoint x: 965, endPoint y: 600, distance: 65.3
click at [965, 600] on div "Janela de atendimento Grade de atendimento Capacidade Transportadoras Veículos …" at bounding box center [784, 372] width 1568 height 744
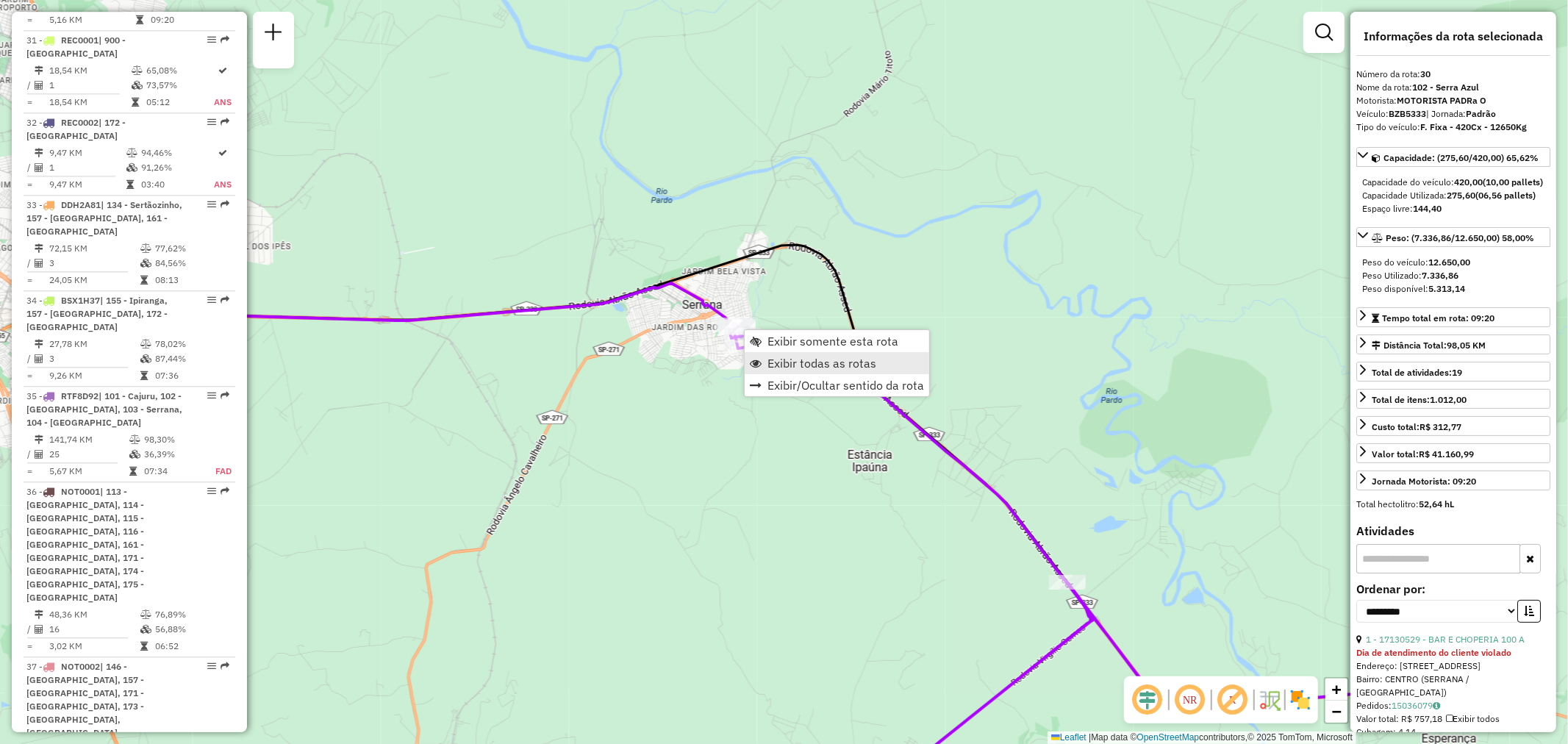
click at [809, 362] on span "Exibir todas as rotas" at bounding box center [821, 363] width 109 height 12
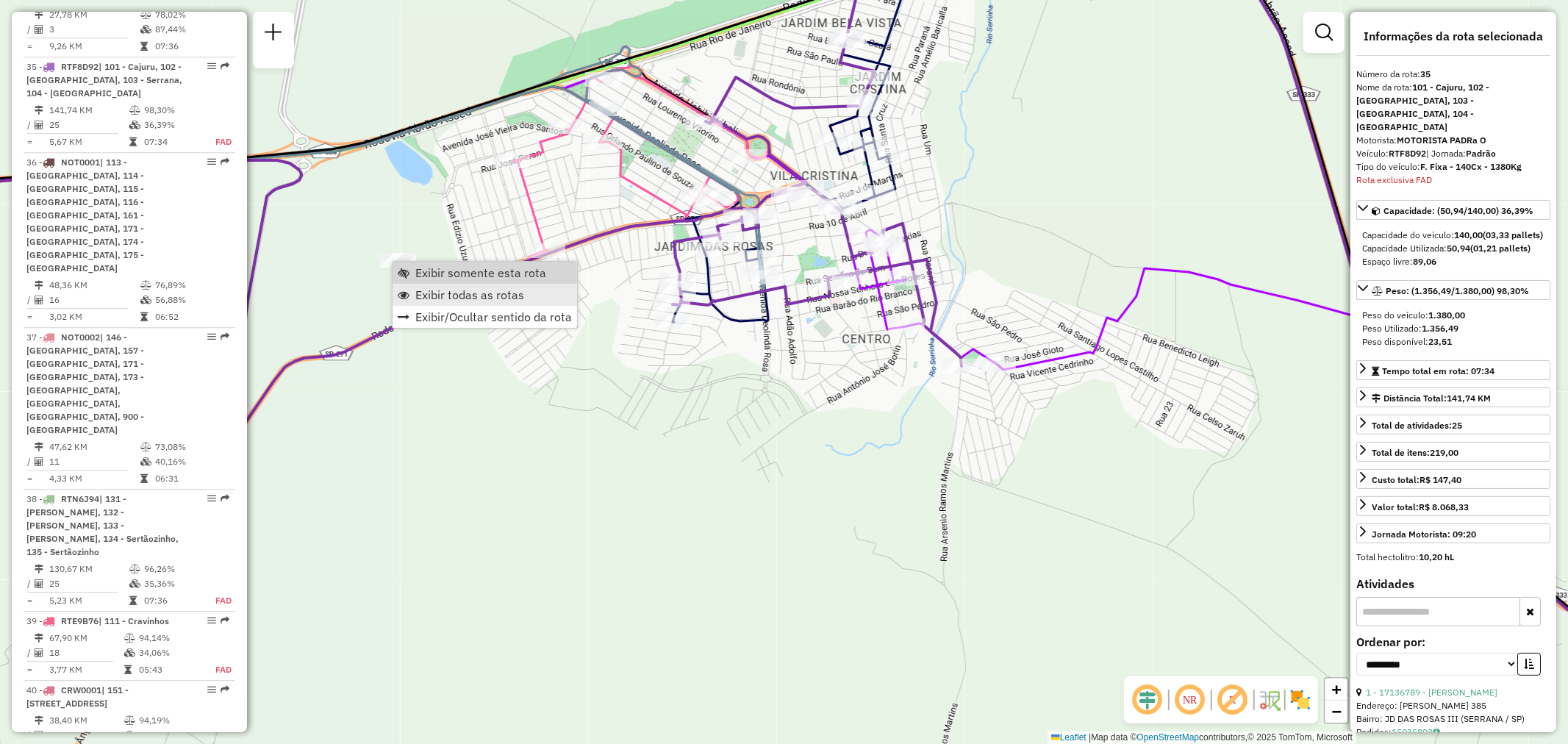
scroll to position [3347, 0]
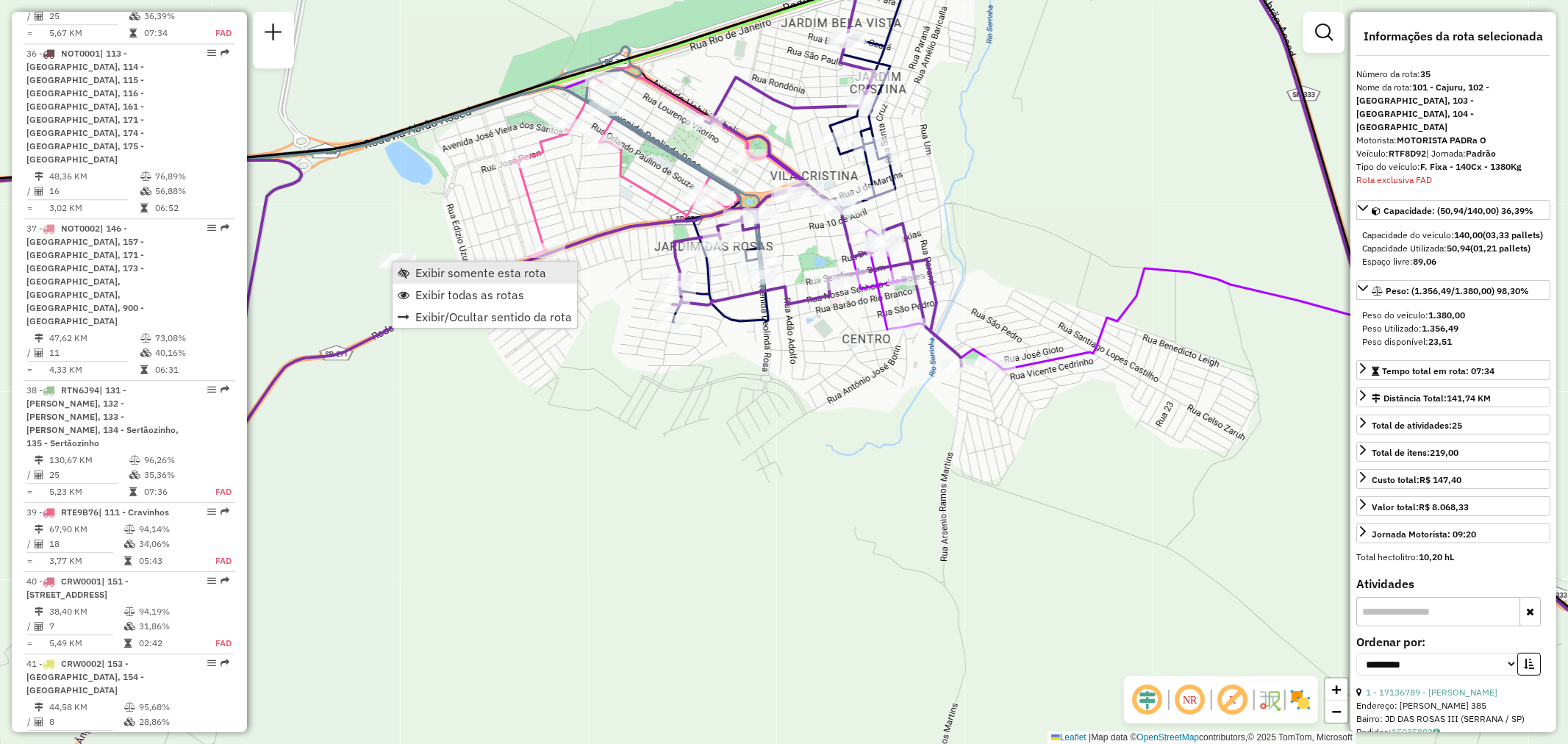
click at [450, 274] on span "Exibir somente esta rota" at bounding box center [481, 273] width 131 height 12
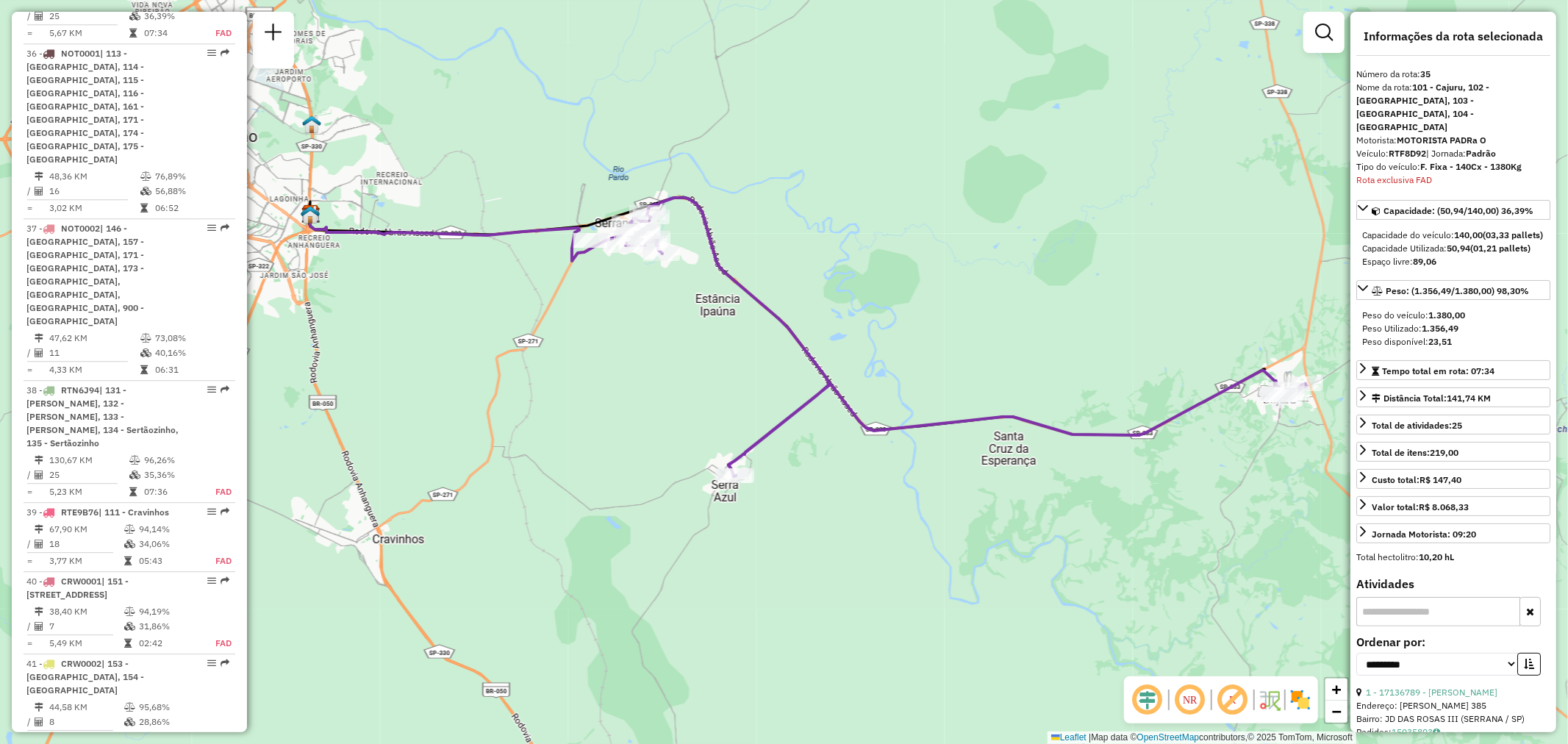
drag, startPoint x: 833, startPoint y: 555, endPoint x: 821, endPoint y: 563, distance: 14.4
click at [821, 563] on div "Janela de atendimento Grade de atendimento Capacidade Transportadoras Veículos …" at bounding box center [784, 372] width 1568 height 744
